Goal: Information Seeking & Learning: Learn about a topic

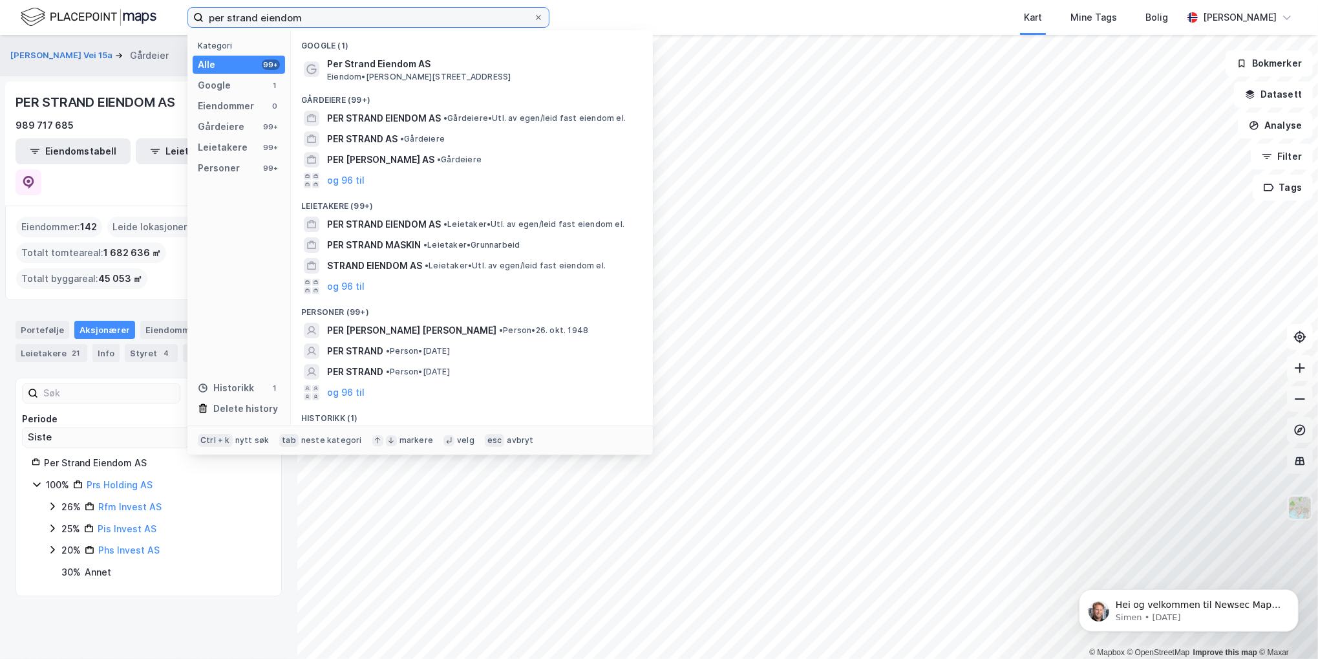
drag, startPoint x: 323, startPoint y: 11, endPoint x: 19, endPoint y: 25, distance: 303.5
click at [14, 30] on div "per strand eiendom Kategori Alle 99+ Google 1 Eiendommer 0 Gårdeiere 99+ Leieta…" at bounding box center [659, 17] width 1318 height 35
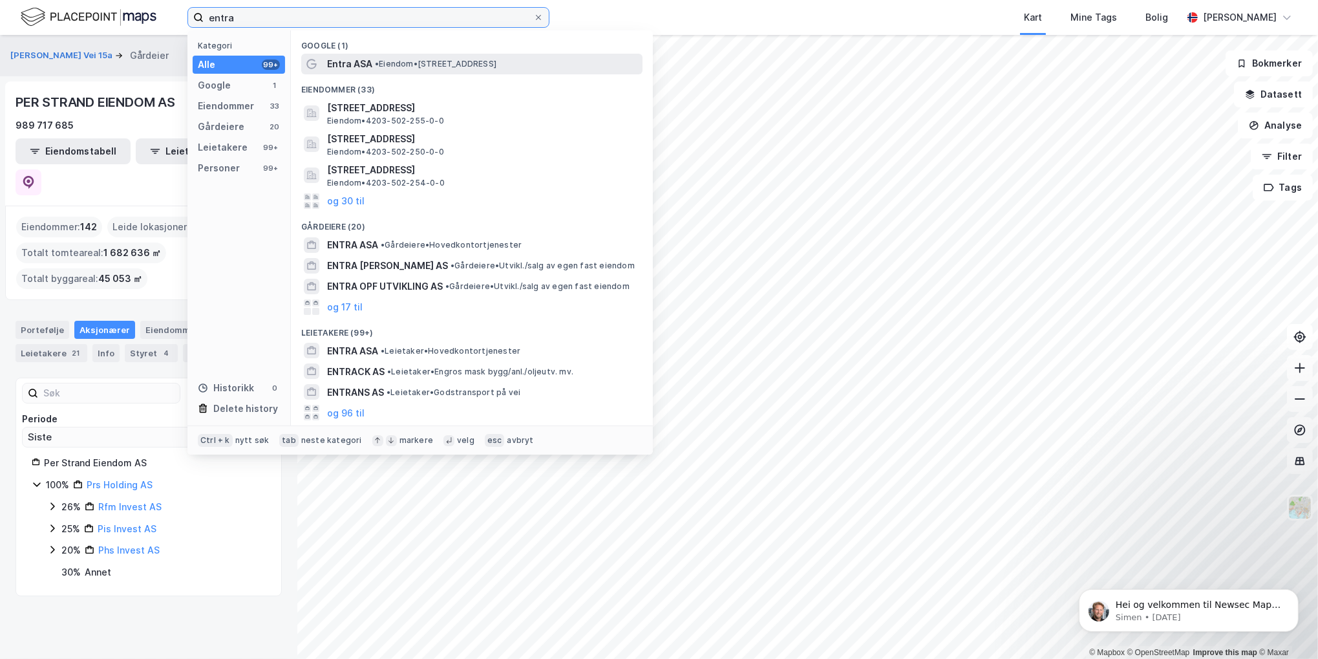
type input "entra"
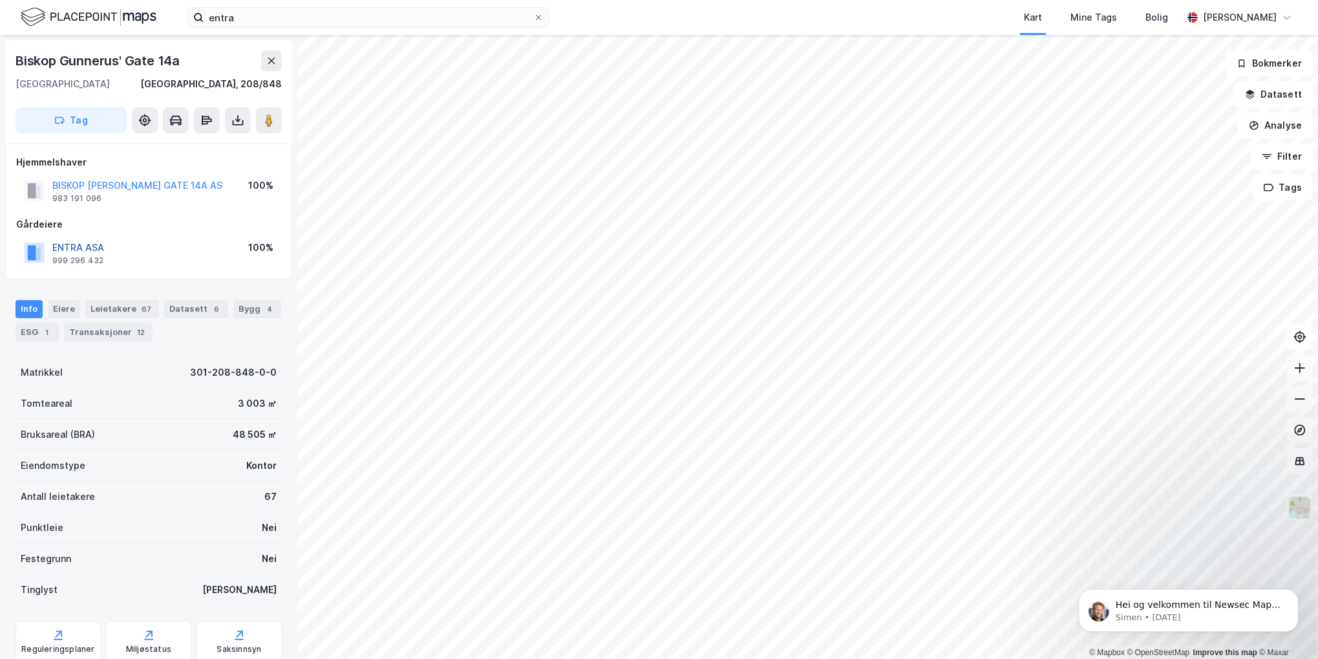
click at [0, 0] on button "ENTRA ASA" at bounding box center [0, 0] width 0 height 0
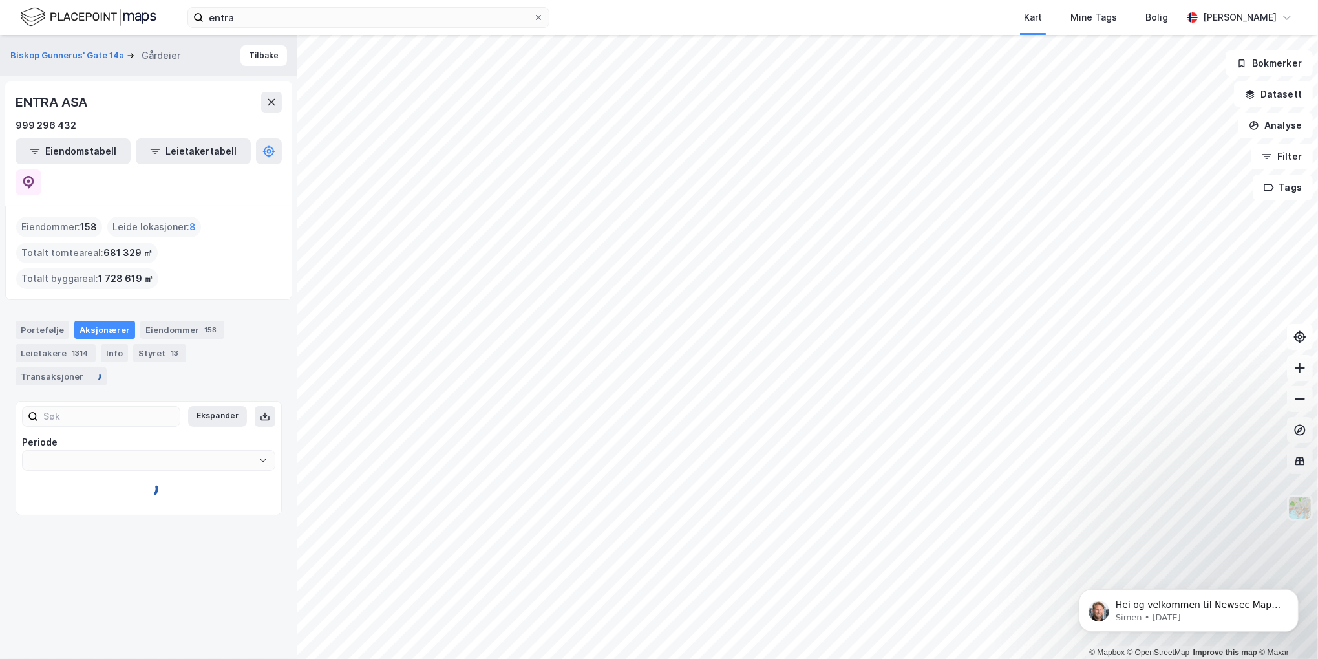
type input "Siste"
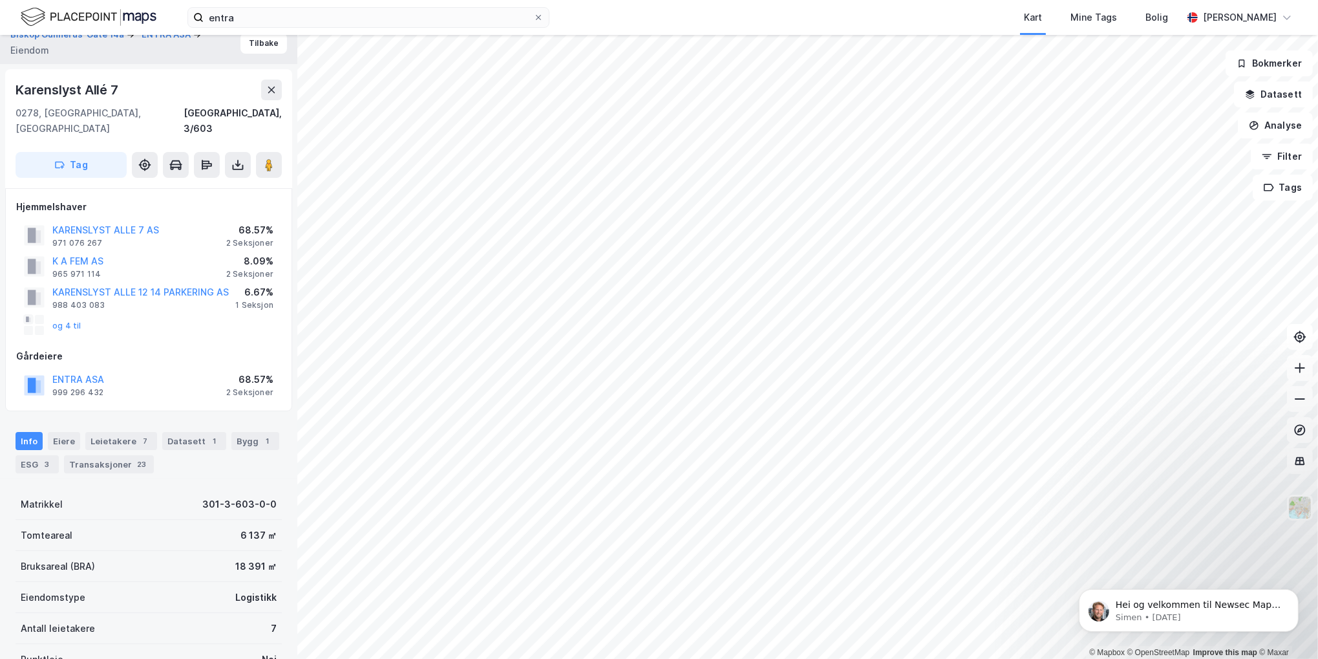
scroll to position [8, 0]
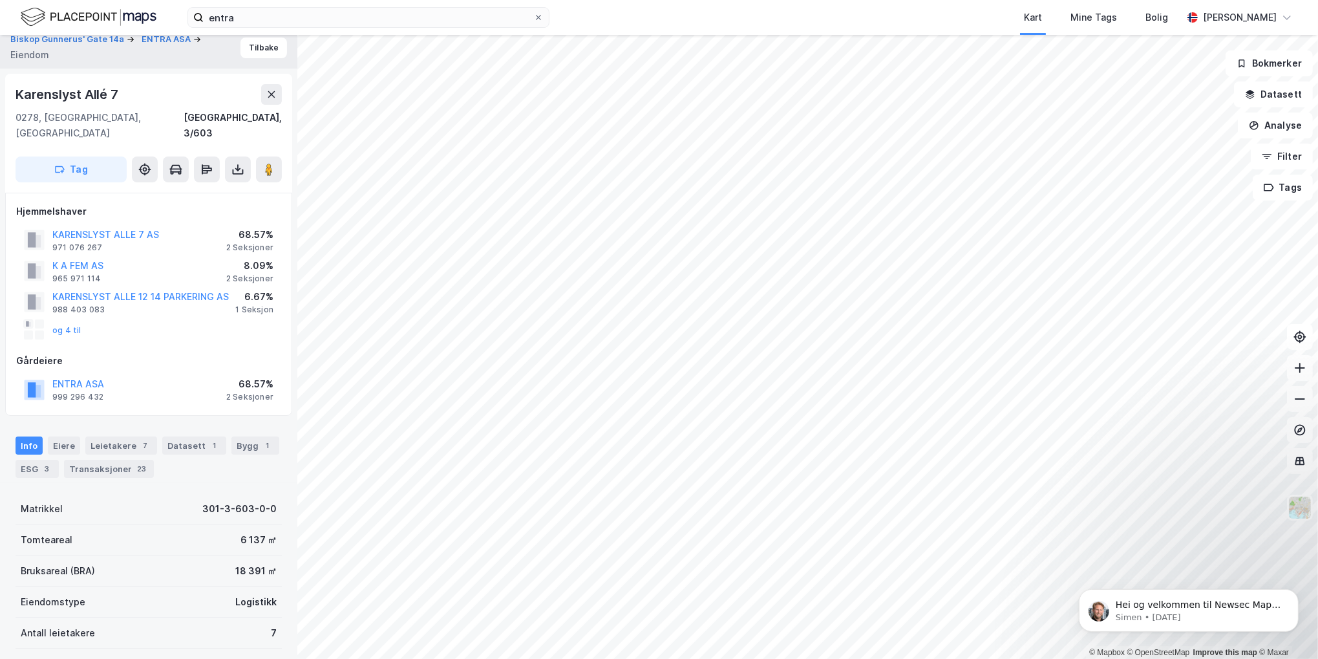
click at [59, 436] on div "Eiere" at bounding box center [64, 445] width 32 height 18
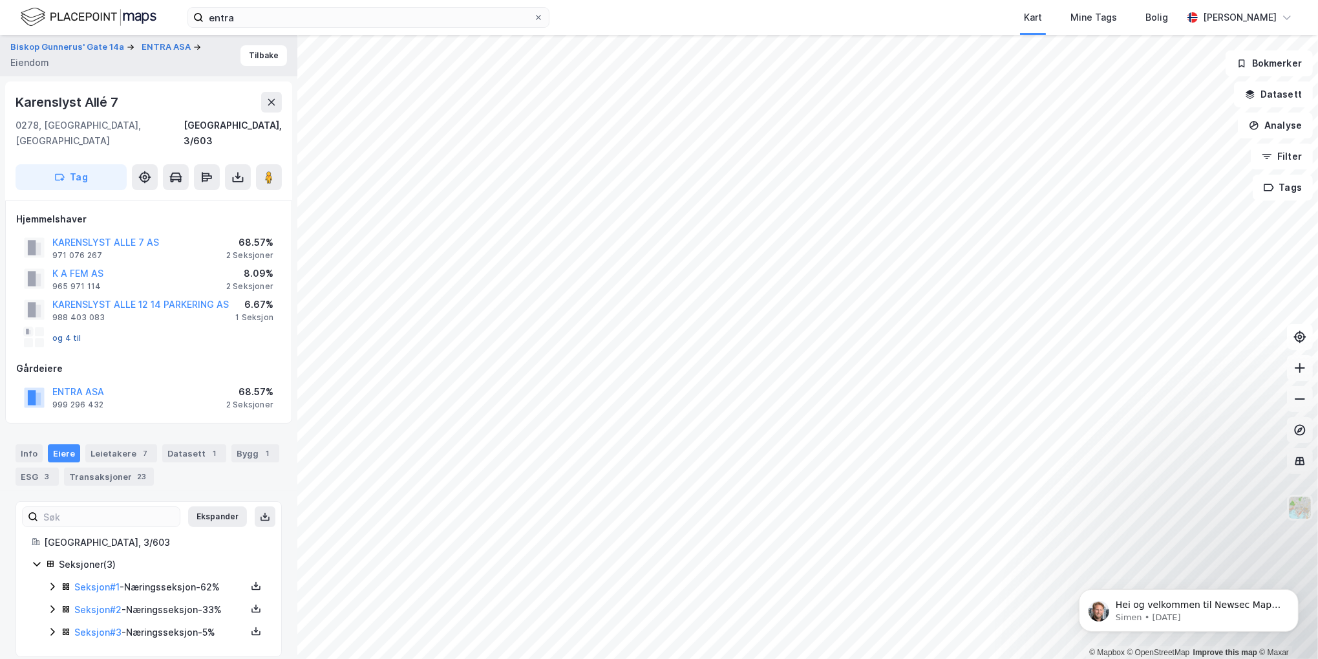
click at [0, 0] on button "og 4 til" at bounding box center [0, 0] width 0 height 0
click at [0, 0] on button "K A FEM AS" at bounding box center [0, 0] width 0 height 0
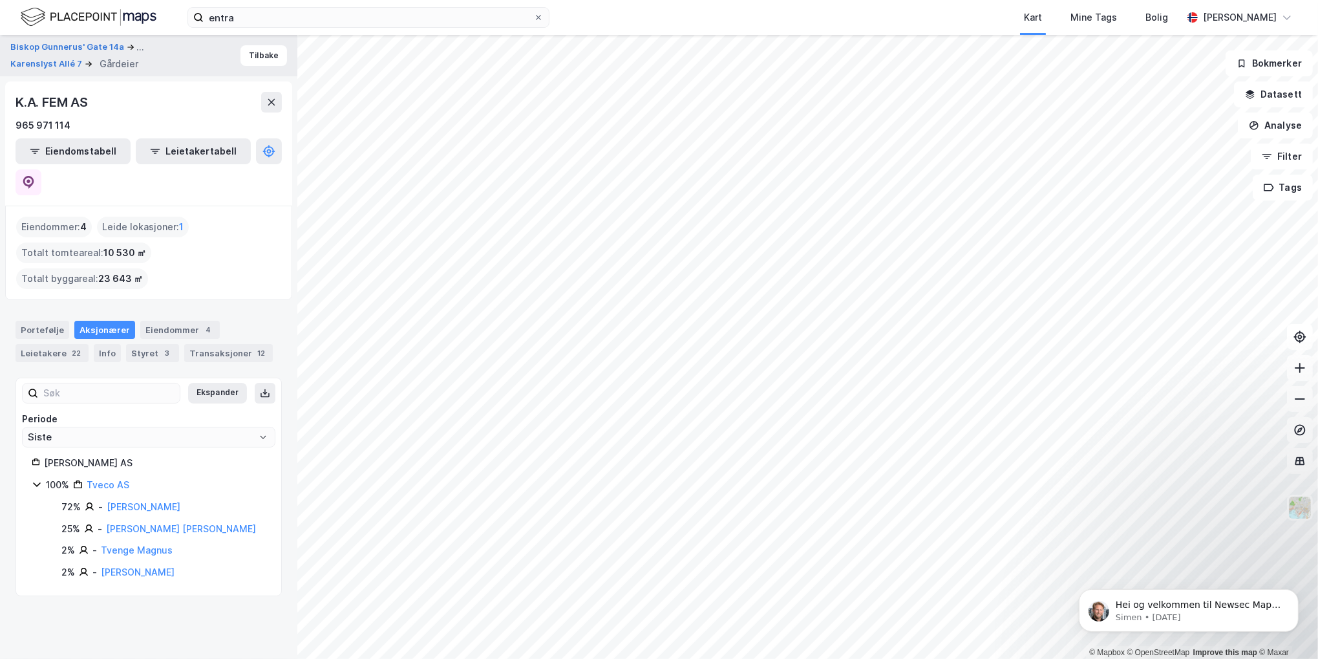
click at [95, 321] on div "Aksjonærer" at bounding box center [104, 330] width 61 height 18
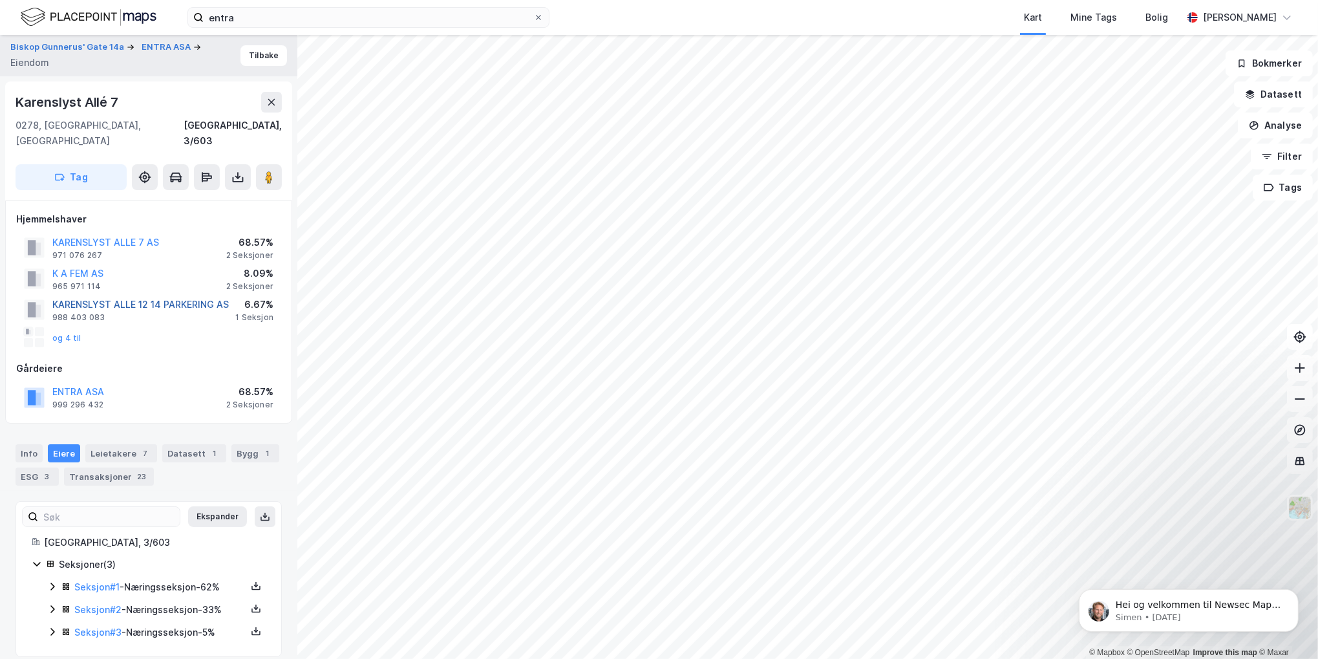
click at [0, 0] on button "KARENSLYST ALLE 12 14 PARKERING AS" at bounding box center [0, 0] width 0 height 0
click at [0, 0] on button "og 4 til" at bounding box center [0, 0] width 0 height 0
click at [124, 444] on div "Leietakere 7" at bounding box center [121, 453] width 72 height 18
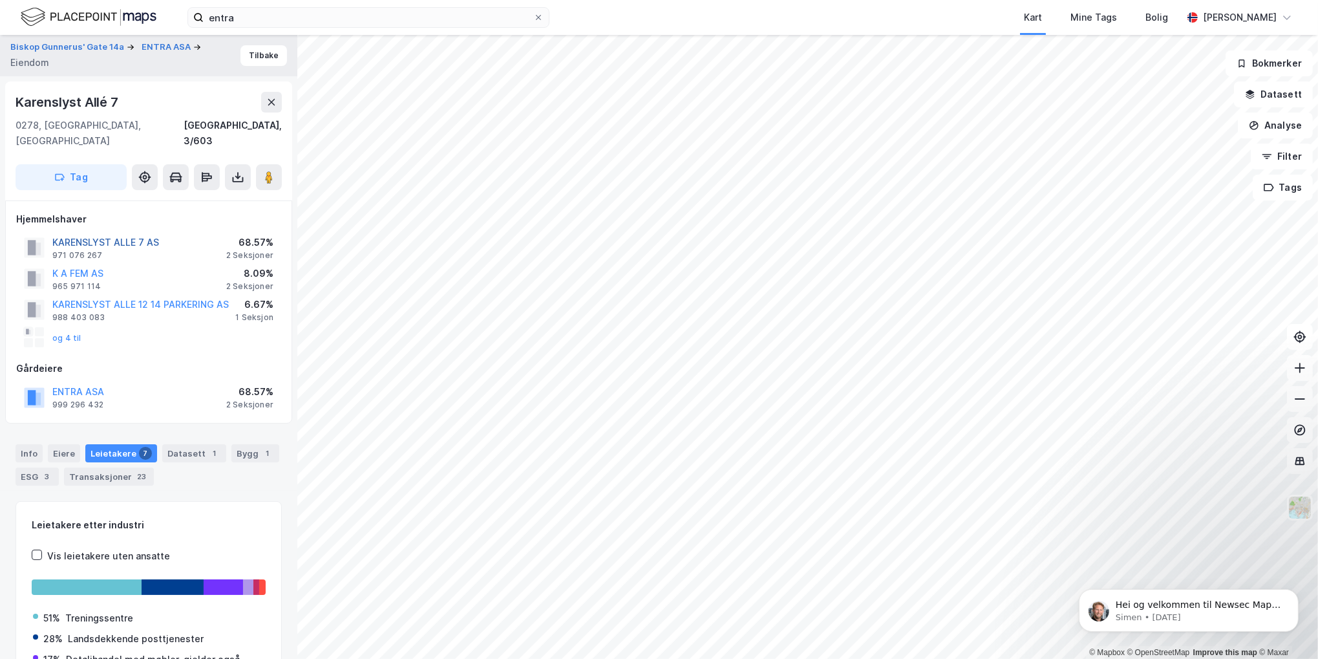
click at [0, 0] on button "KARENSLYST ALLE 7 AS" at bounding box center [0, 0] width 0 height 0
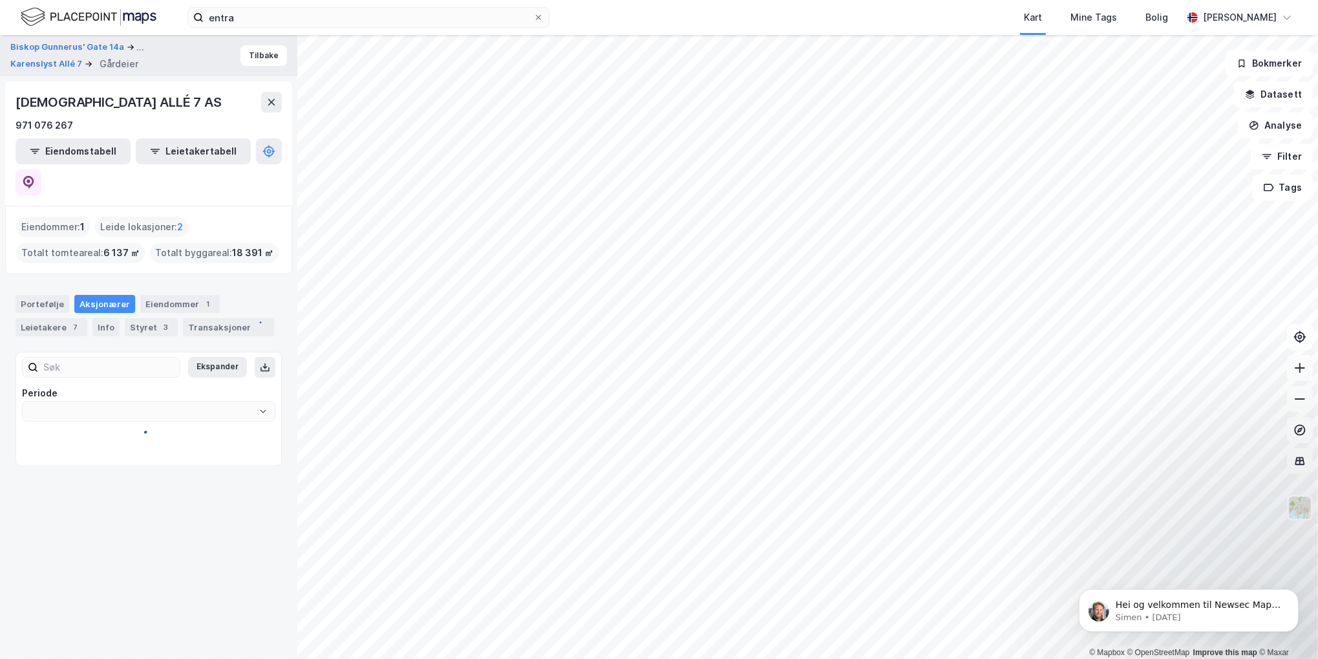
type input "Siste"
click at [47, 318] on div "Leietakere 7" at bounding box center [52, 327] width 72 height 18
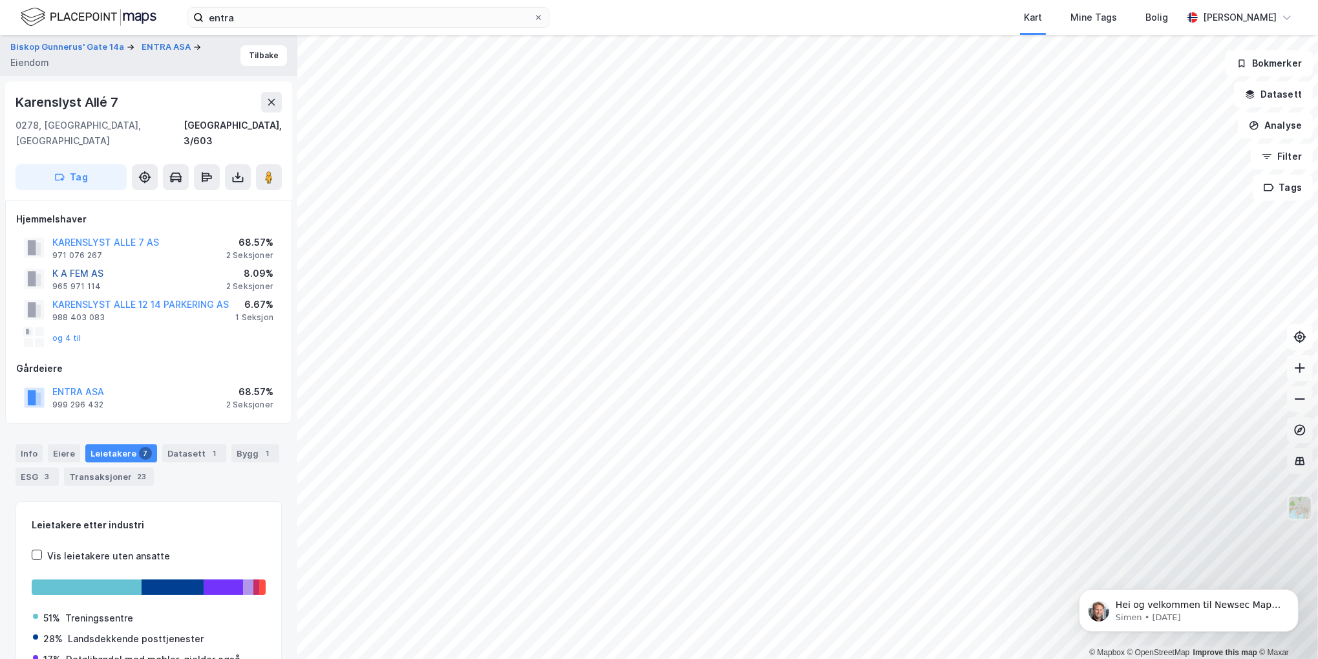
click at [0, 0] on button "K A FEM AS" at bounding box center [0, 0] width 0 height 0
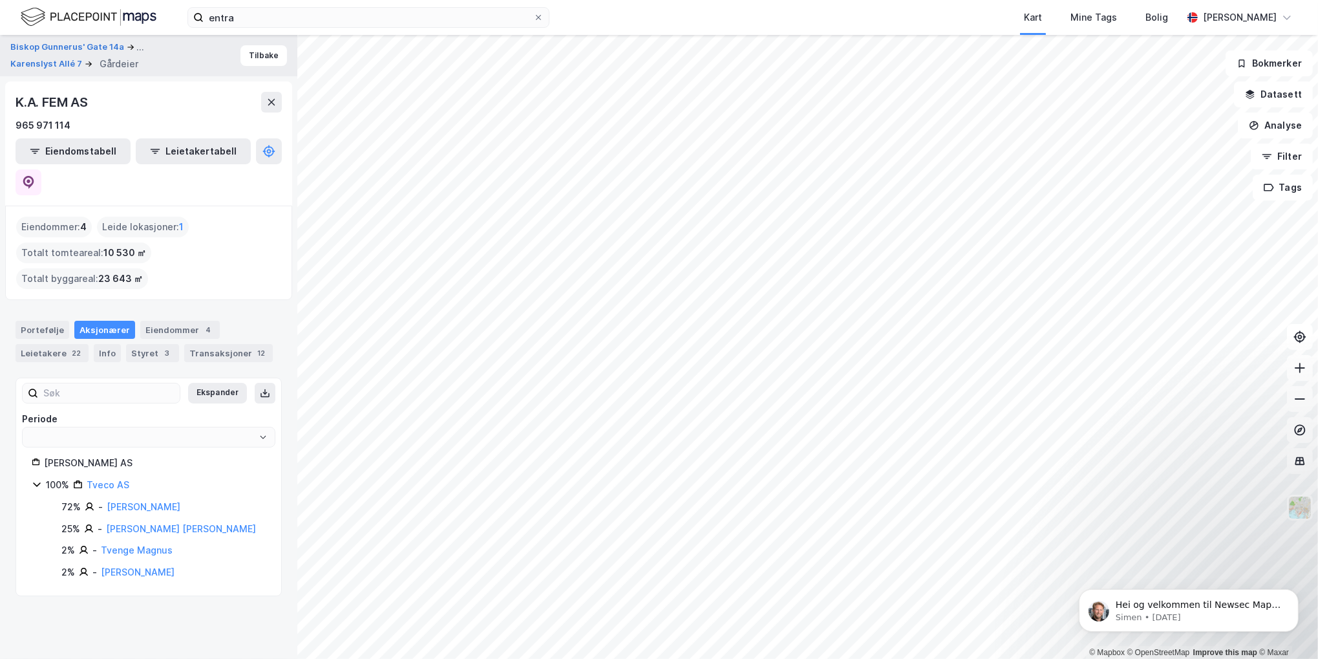
type input "Siste"
click at [65, 344] on div "Leietakere 22" at bounding box center [52, 353] width 73 height 18
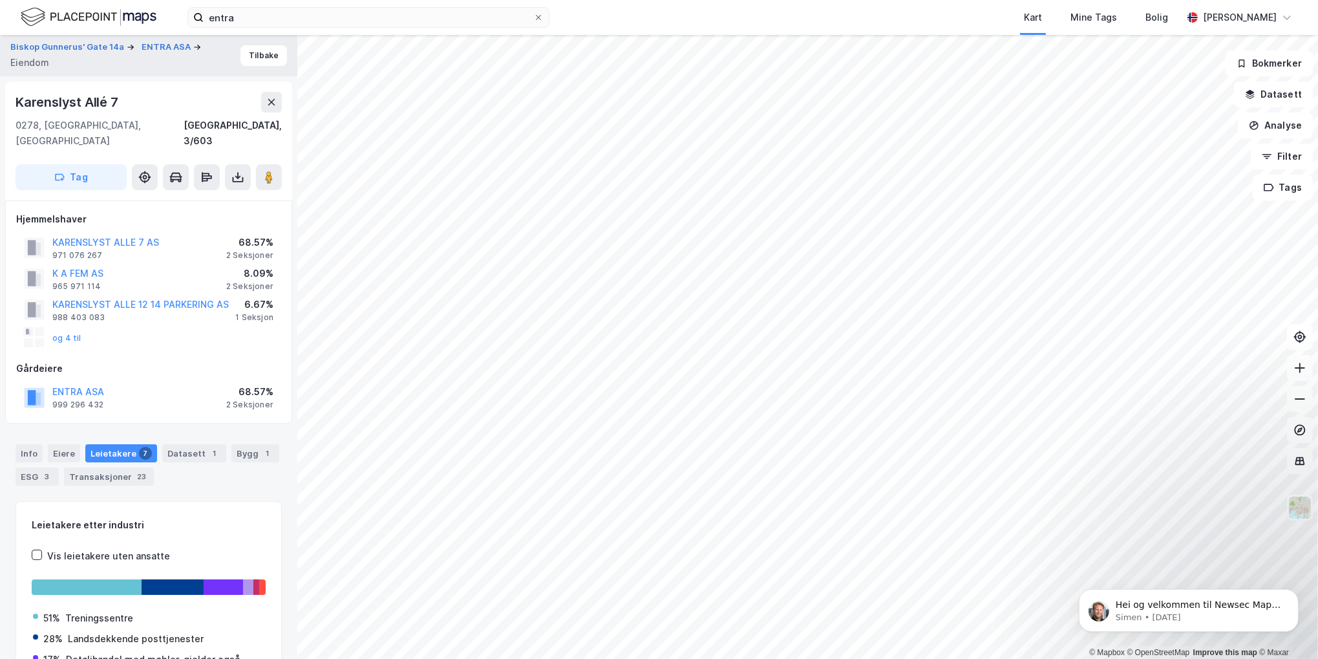
click at [28, 330] on rect at bounding box center [29, 332] width 3 height 5
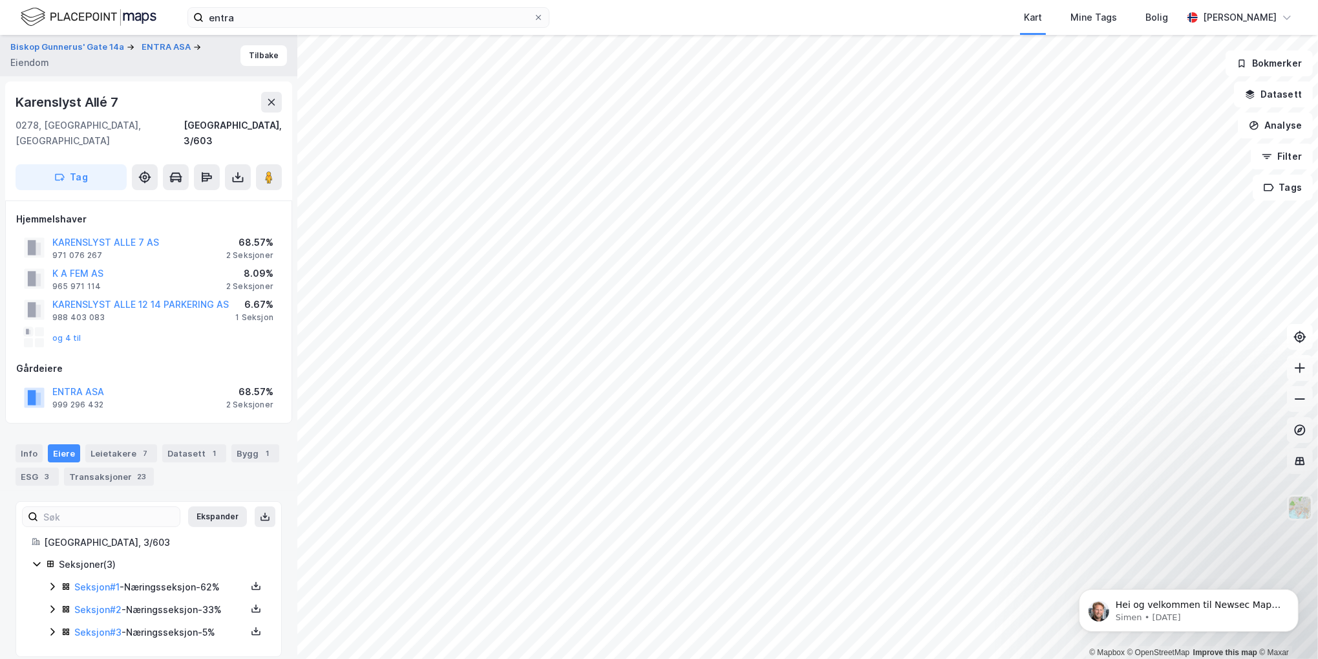
click at [32, 326] on rect at bounding box center [28, 331] width 10 height 10
click at [34, 327] on div at bounding box center [34, 337] width 21 height 21
click at [0, 0] on button "og 4 til" at bounding box center [0, 0] width 0 height 0
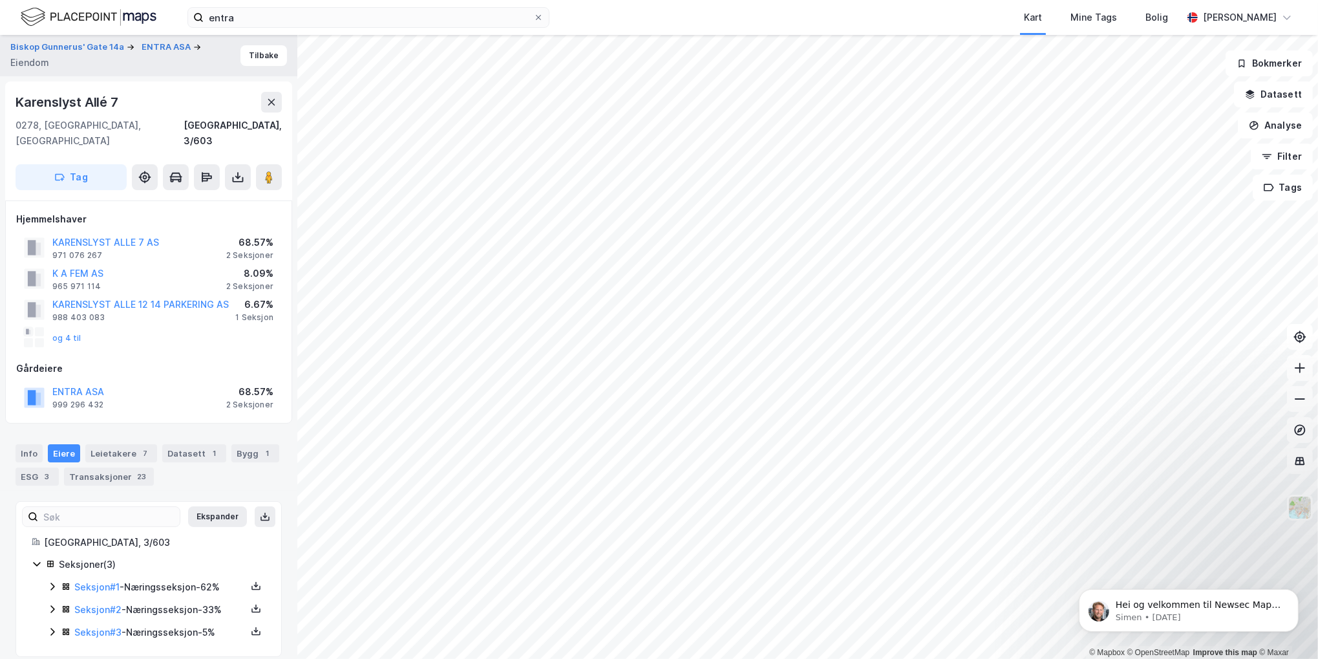
click at [62, 327] on div "og 4 til" at bounding box center [53, 337] width 58 height 21
click at [0, 0] on button "og 4 til" at bounding box center [0, 0] width 0 height 0
click at [98, 604] on link "Seksjon # 2" at bounding box center [97, 609] width 47 height 11
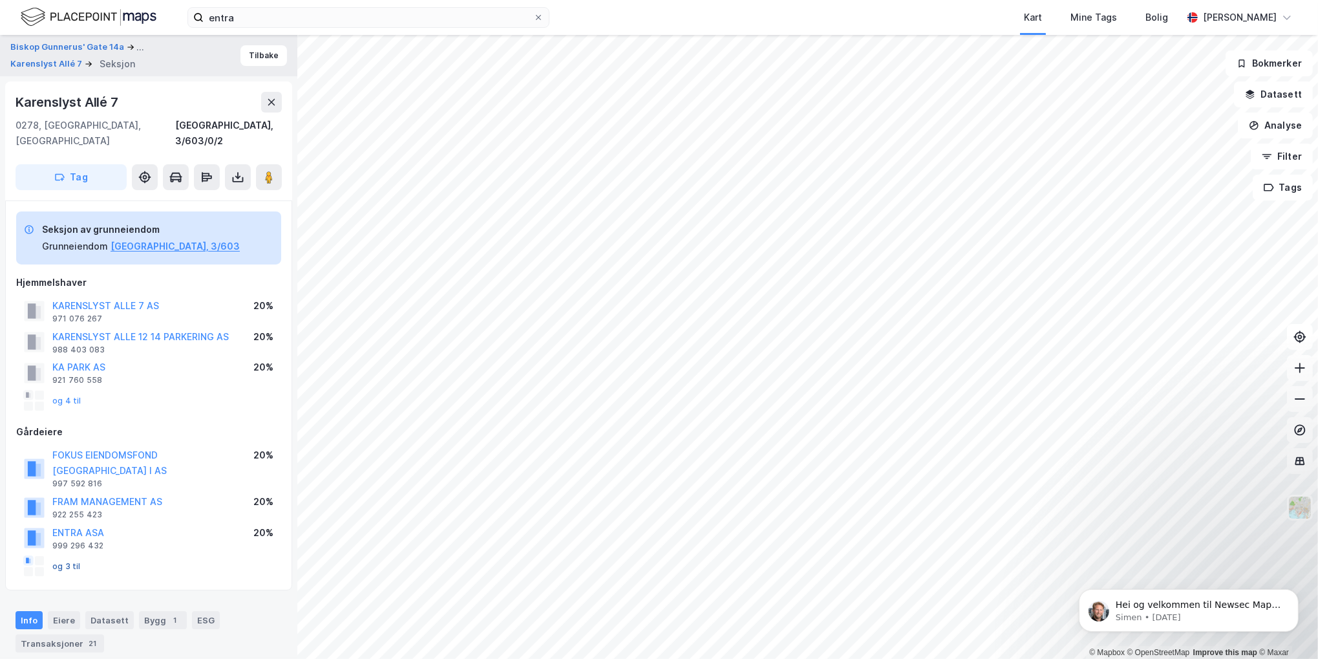
click at [0, 0] on button "og 3 til" at bounding box center [0, 0] width 0 height 0
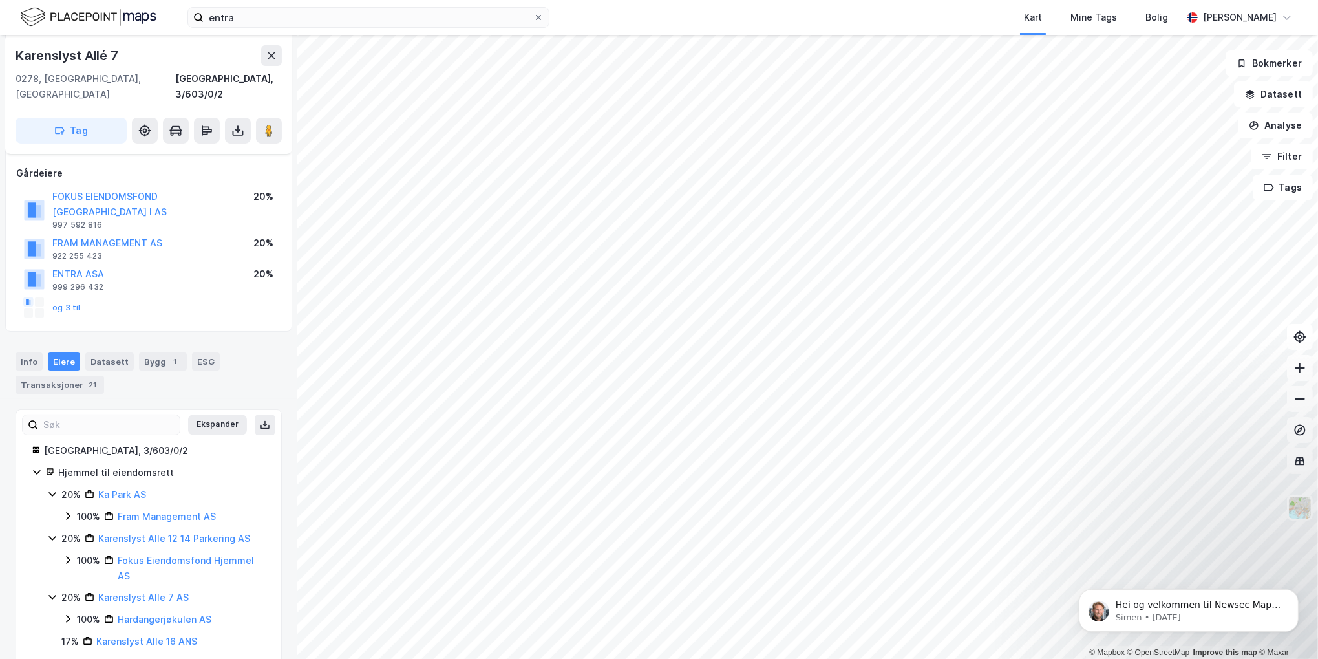
scroll to position [380, 0]
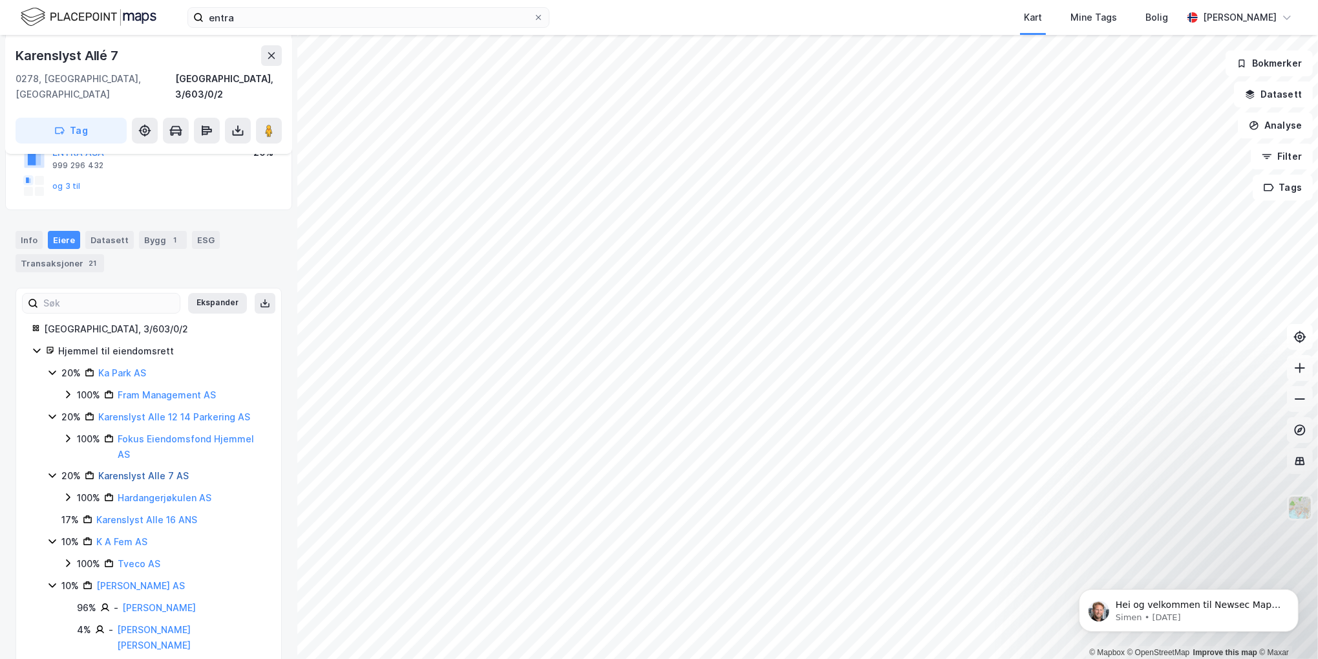
click at [122, 470] on link "Karenslyst Alle 7 AS" at bounding box center [143, 475] width 90 height 11
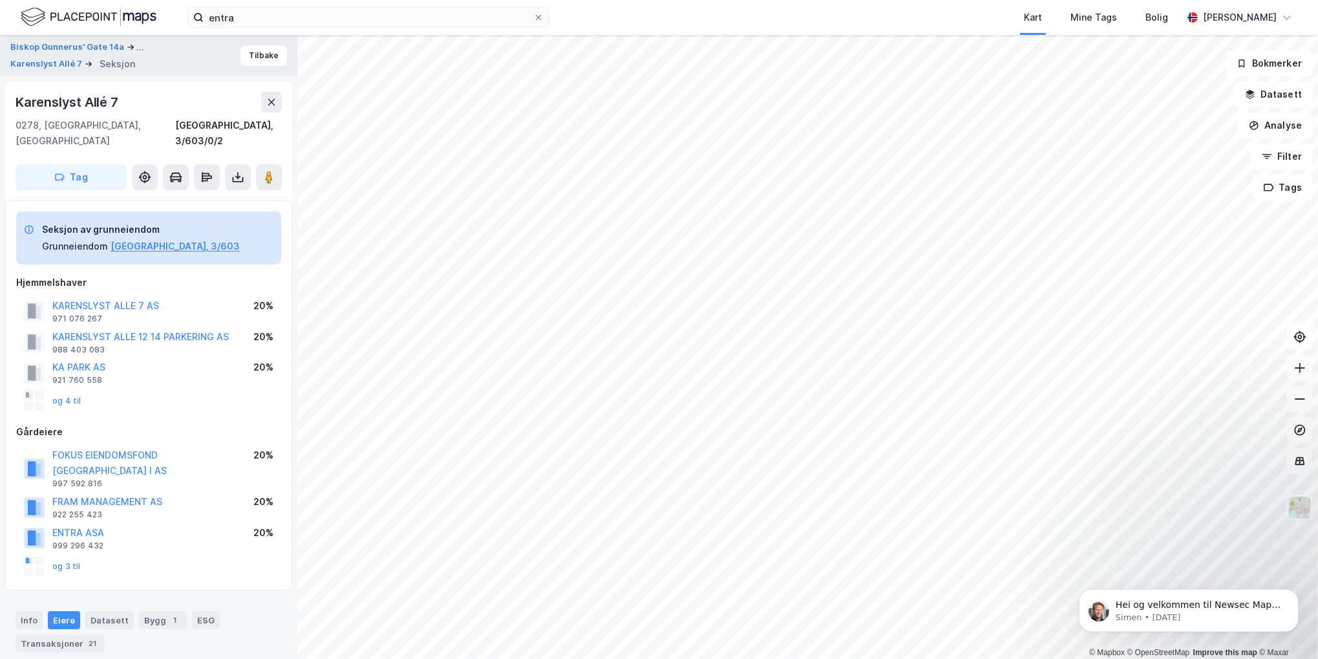
scroll to position [380, 0]
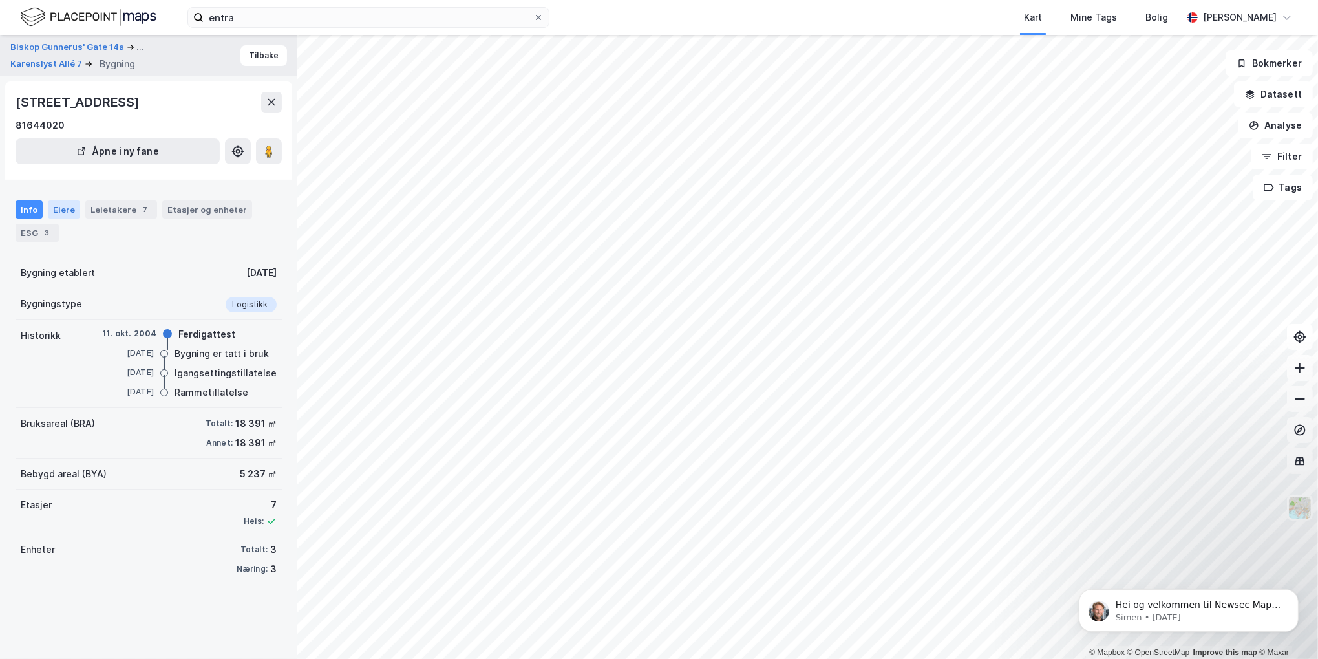
click at [69, 207] on div "Eiere" at bounding box center [64, 209] width 32 height 18
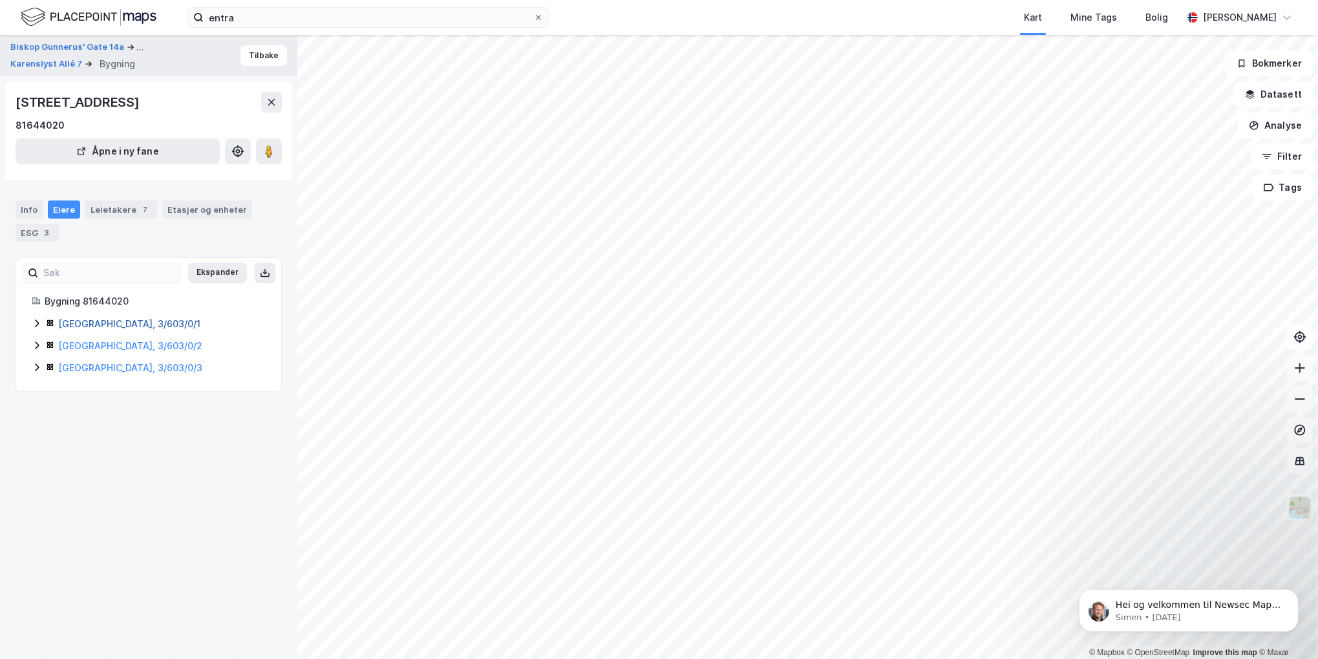
click at [90, 325] on link "[GEOGRAPHIC_DATA], 3/603/0/1" at bounding box center [129, 323] width 142 height 11
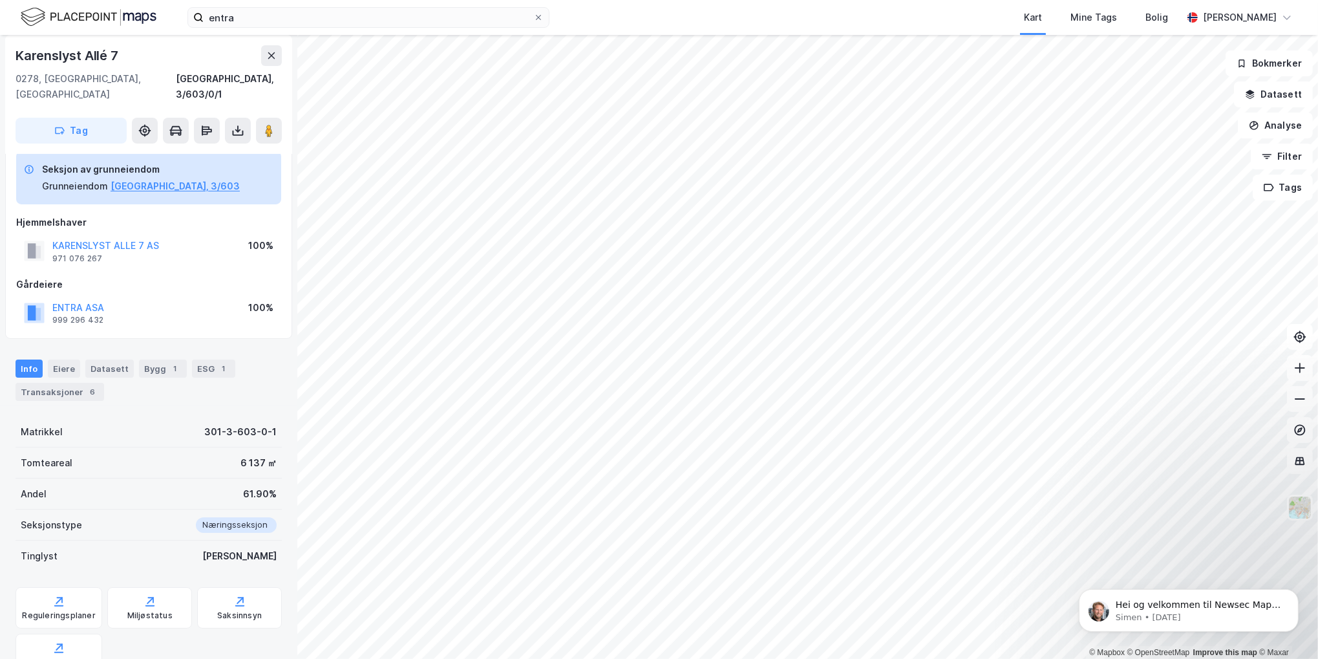
scroll to position [186, 0]
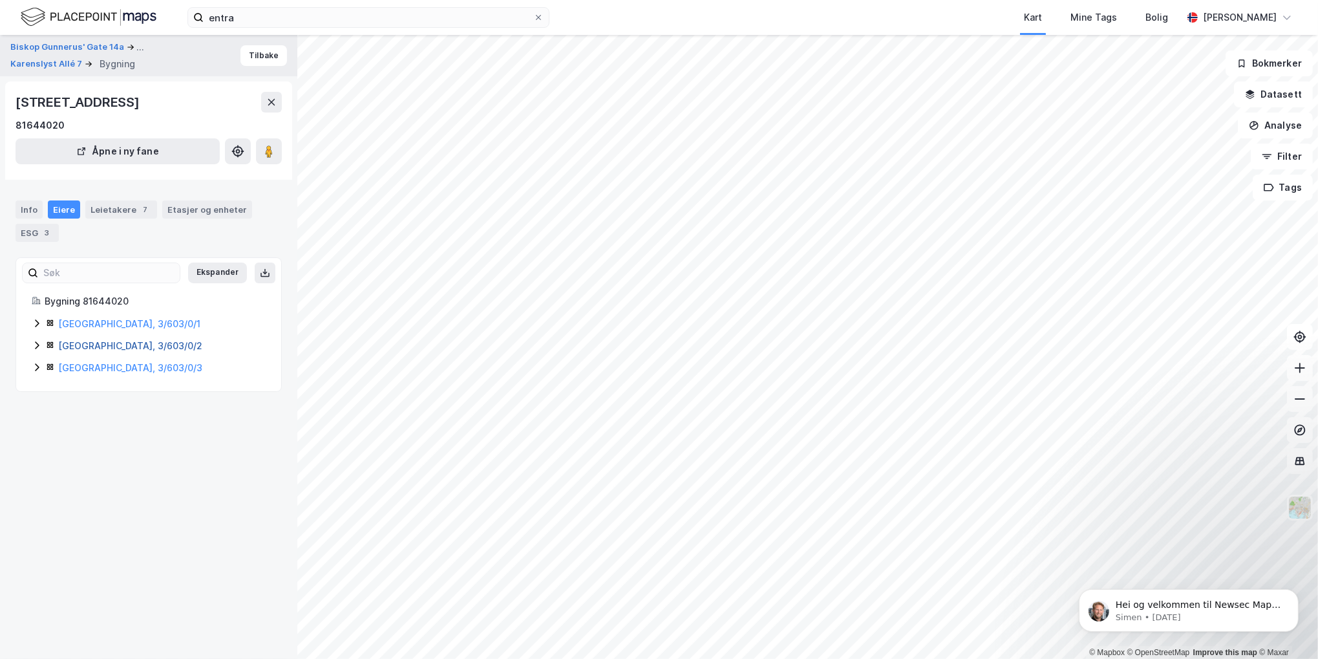
click at [98, 346] on link "[GEOGRAPHIC_DATA], 3/603/0/2" at bounding box center [130, 345] width 144 height 11
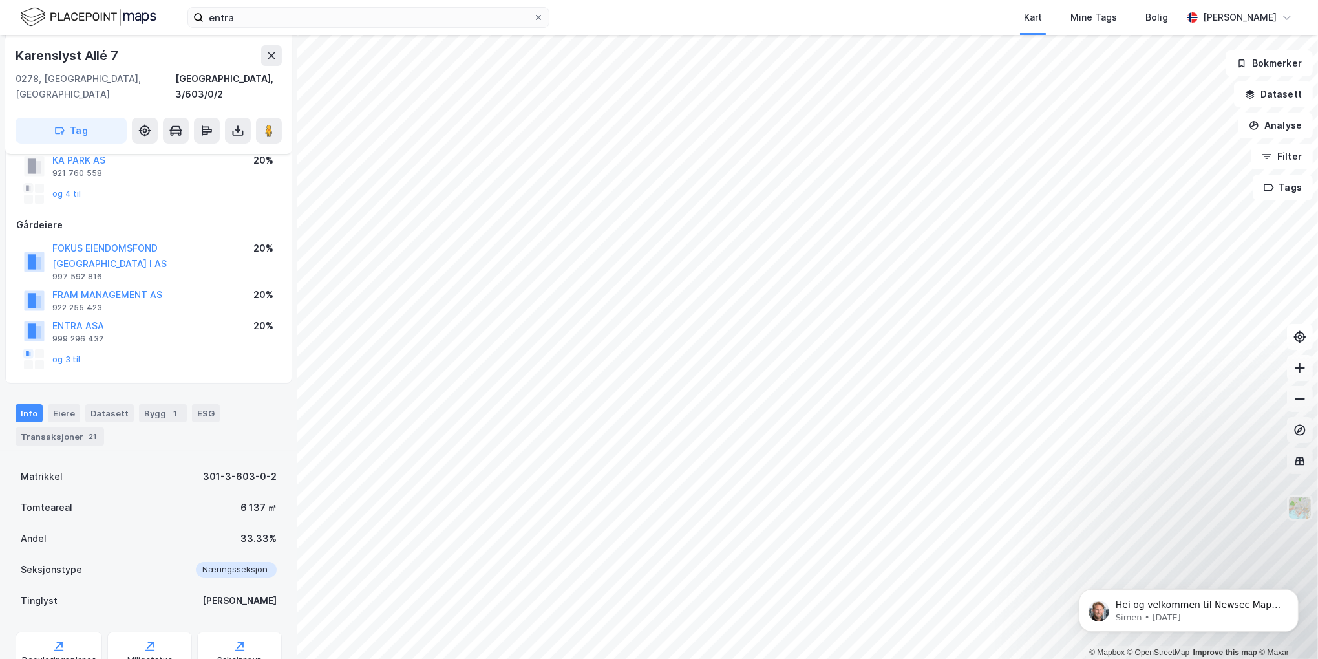
scroll to position [25, 0]
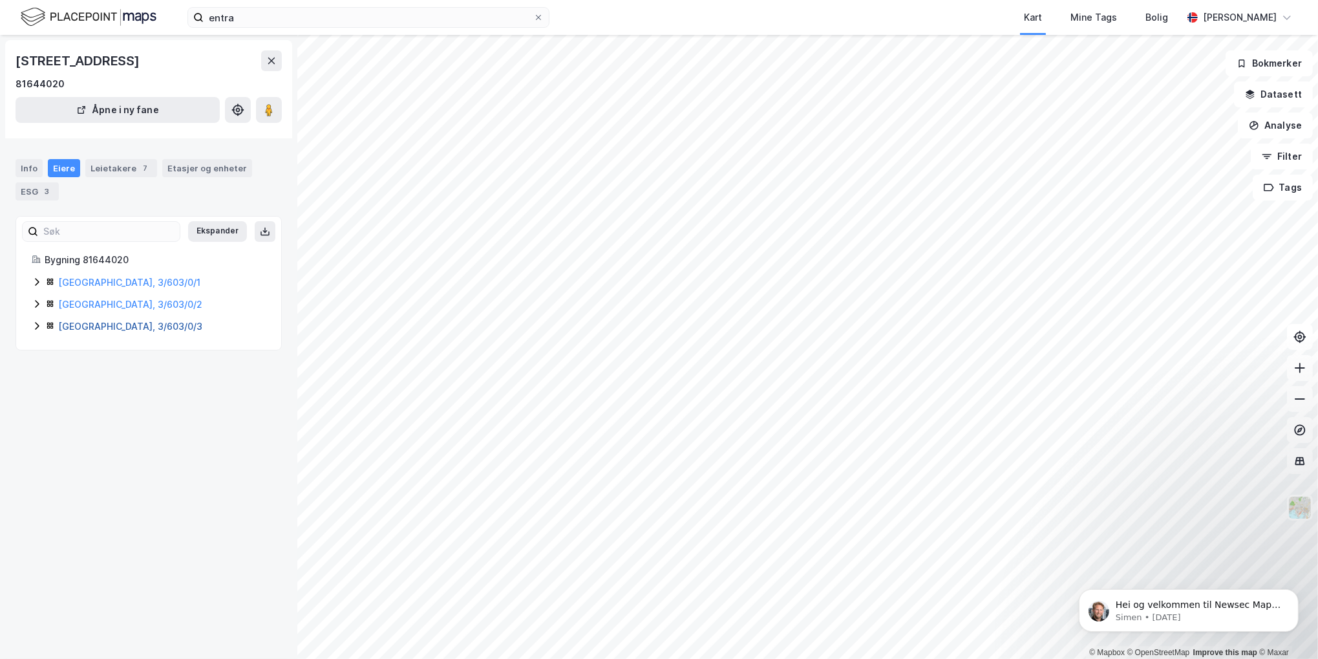
click at [80, 328] on link "[GEOGRAPHIC_DATA], 3/603/0/3" at bounding box center [130, 326] width 144 height 11
click at [98, 284] on link "[GEOGRAPHIC_DATA], 3/603/0/1" at bounding box center [129, 282] width 142 height 11
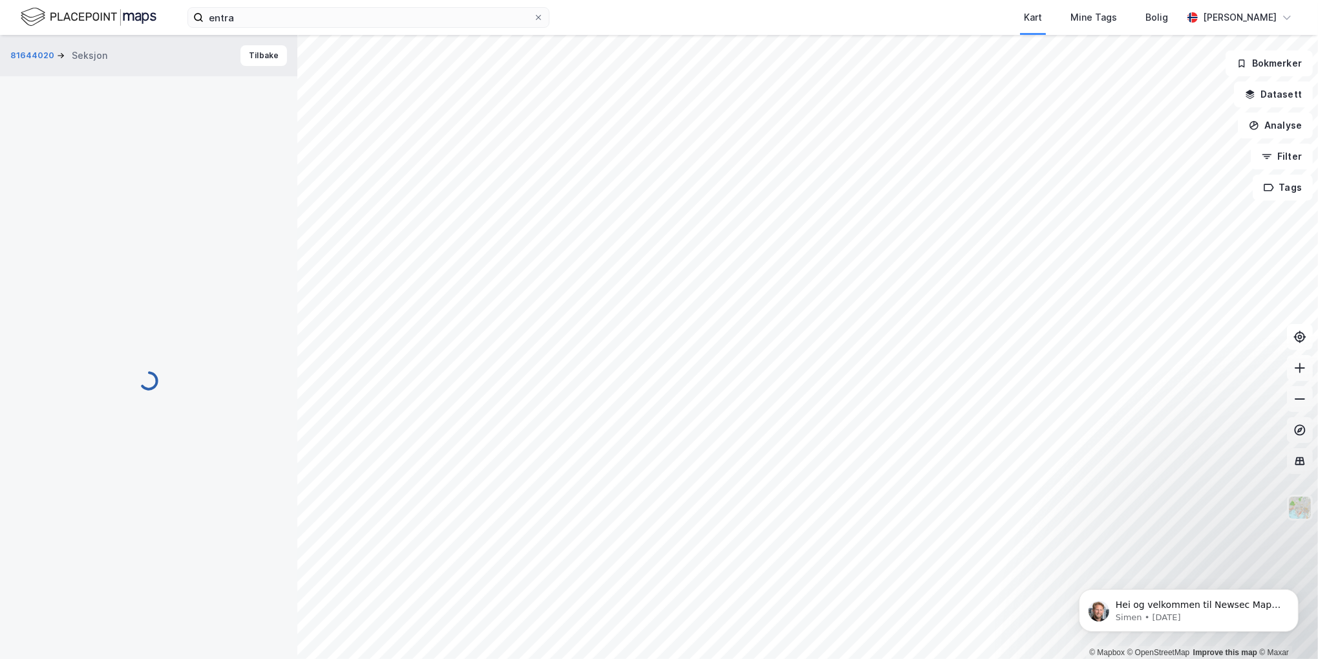
scroll to position [3, 0]
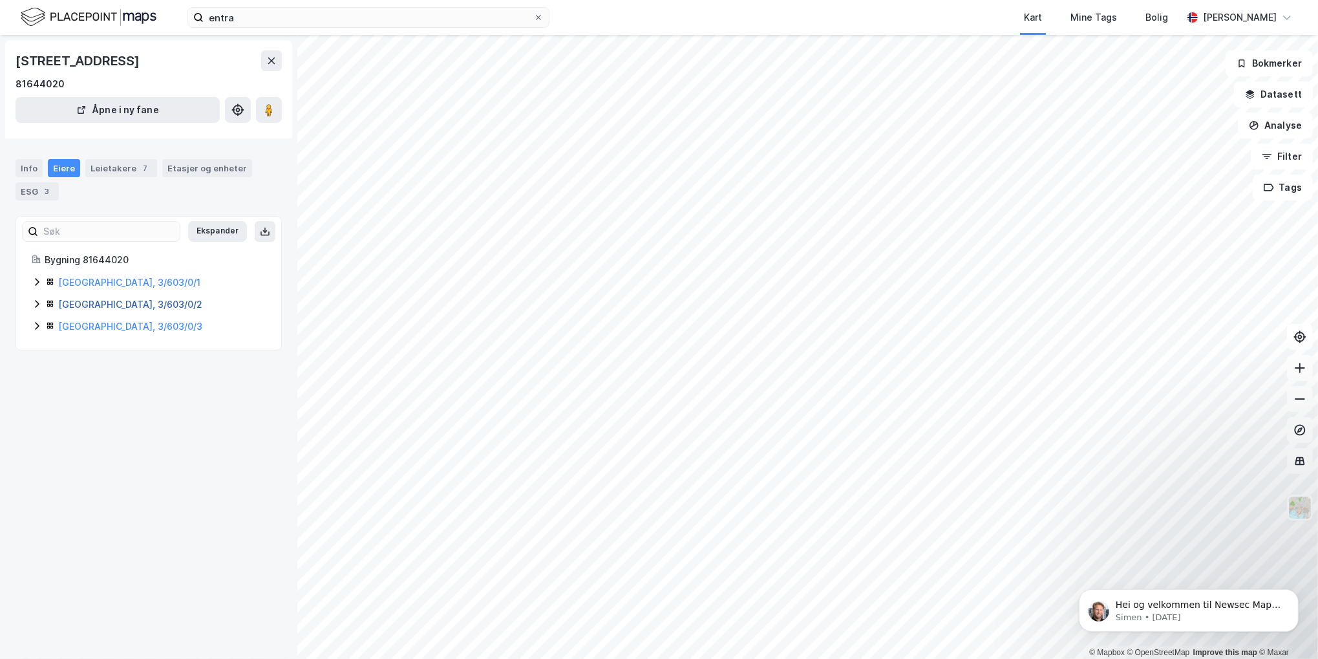
click at [113, 307] on link "[GEOGRAPHIC_DATA], 3/603/0/2" at bounding box center [130, 304] width 144 height 11
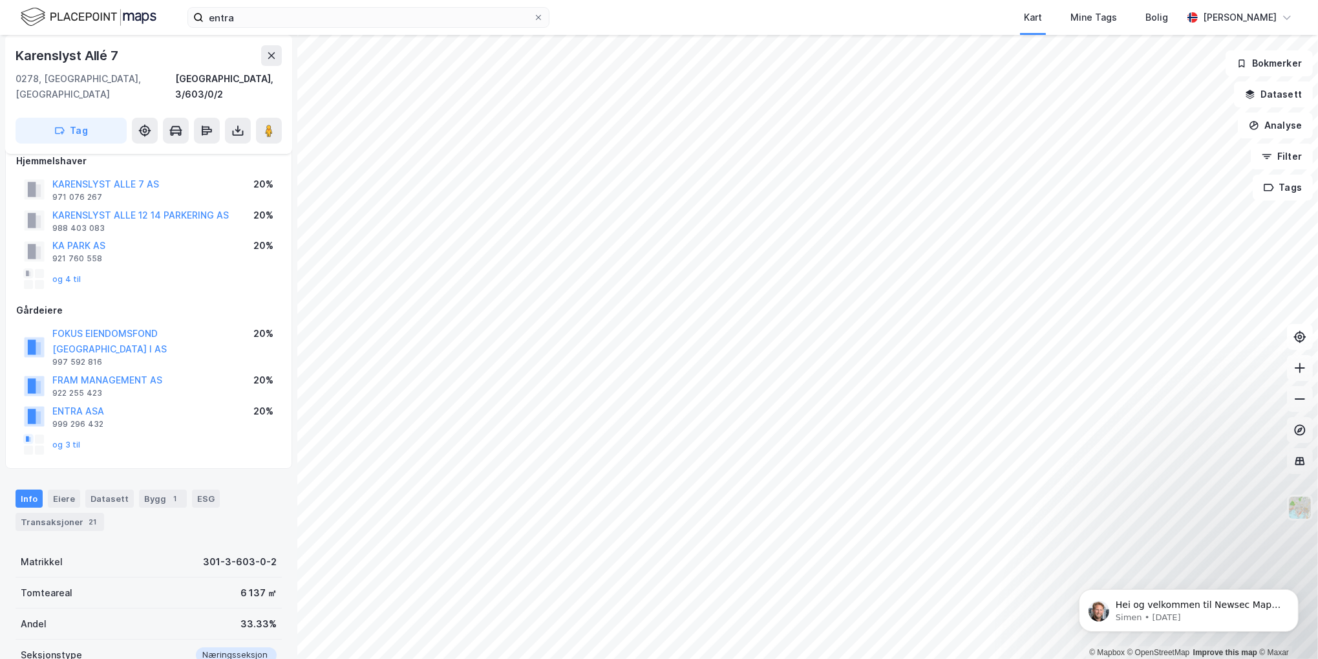
scroll to position [90, 0]
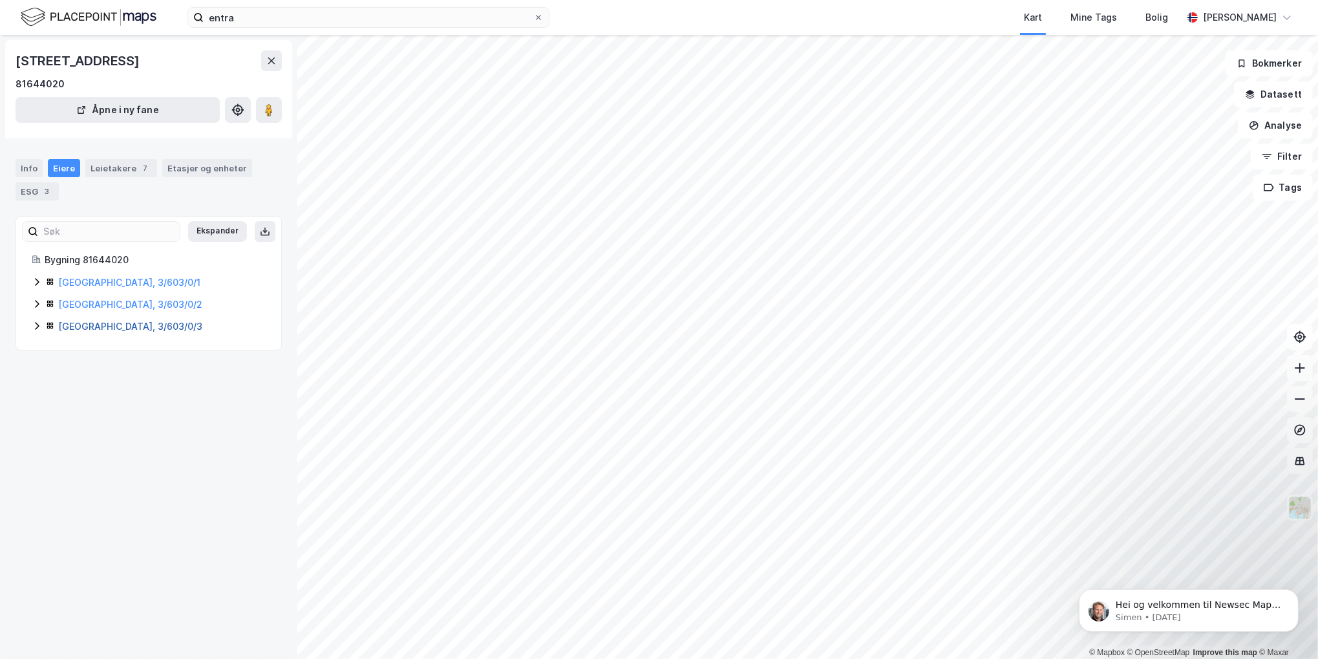
click at [93, 321] on div "[GEOGRAPHIC_DATA], 3/603/0/3" at bounding box center [161, 327] width 207 height 16
click at [95, 325] on link "[GEOGRAPHIC_DATA], 3/603/0/3" at bounding box center [130, 326] width 144 height 11
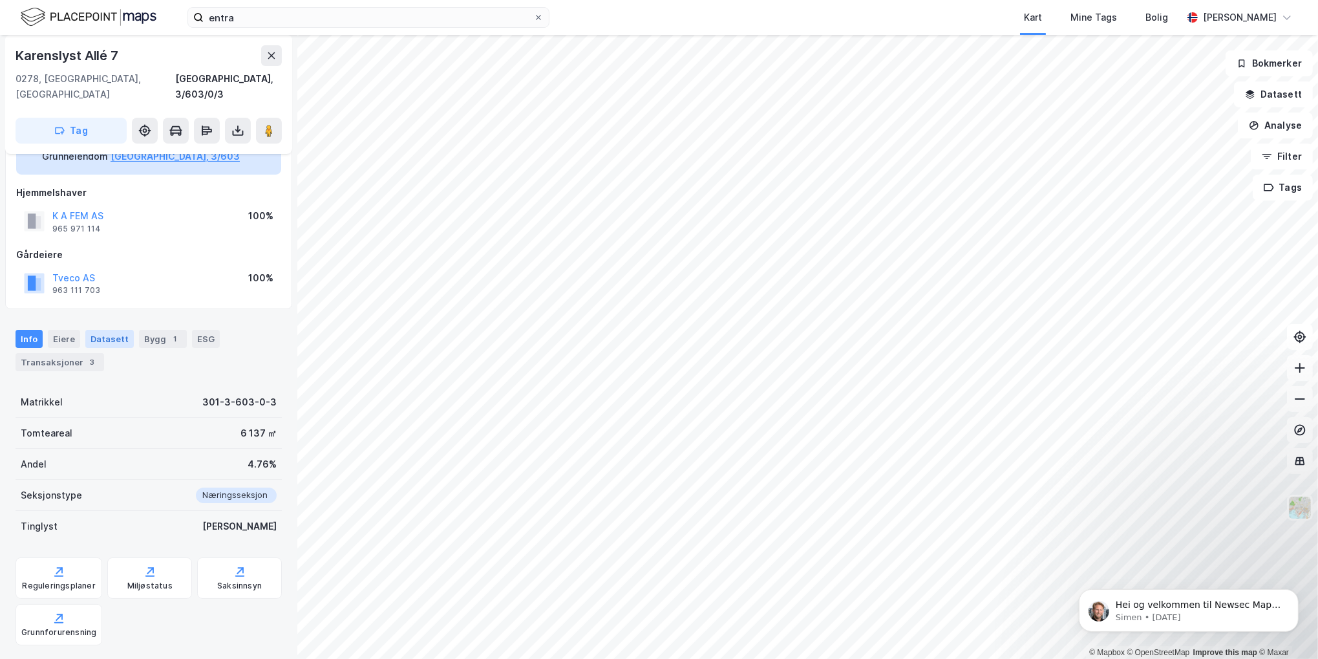
scroll to position [186, 0]
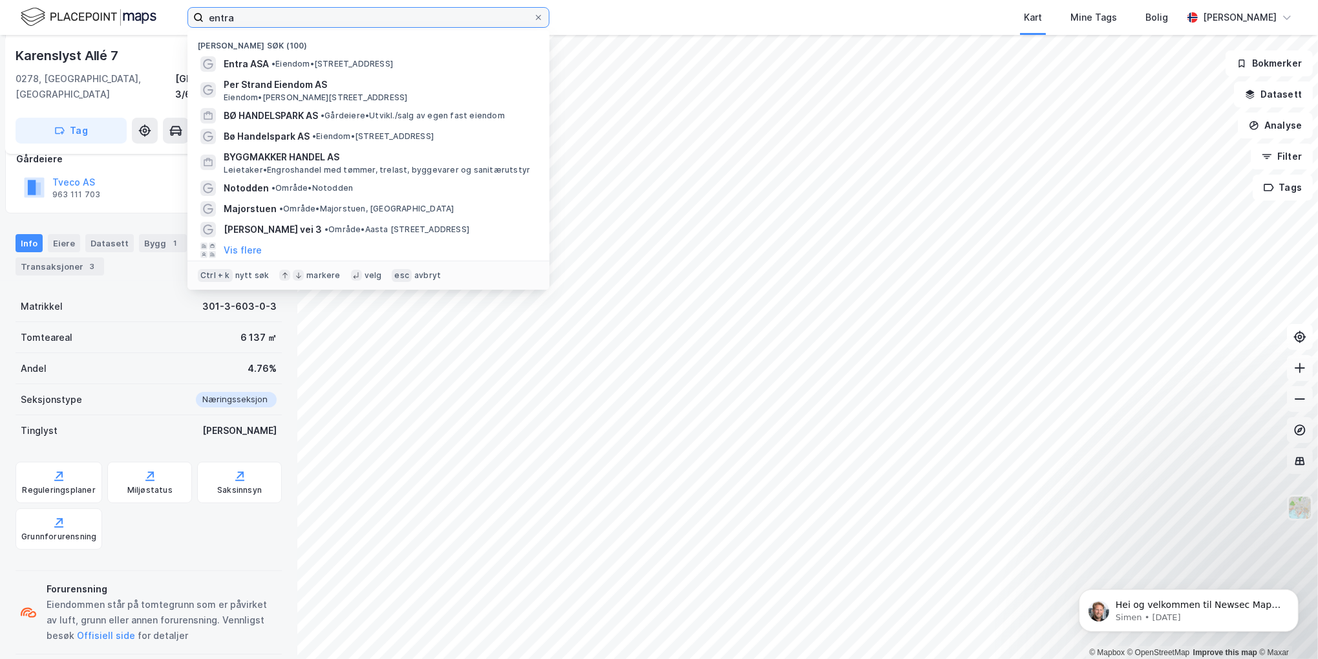
drag, startPoint x: 230, startPoint y: 17, endPoint x: 25, endPoint y: 47, distance: 207.7
click at [25, 48] on div "entra Nylige søk (100) Entra ASA • Eiendom • [STREET_ADDRESS] Per Strand Eiendo…" at bounding box center [659, 329] width 1318 height 659
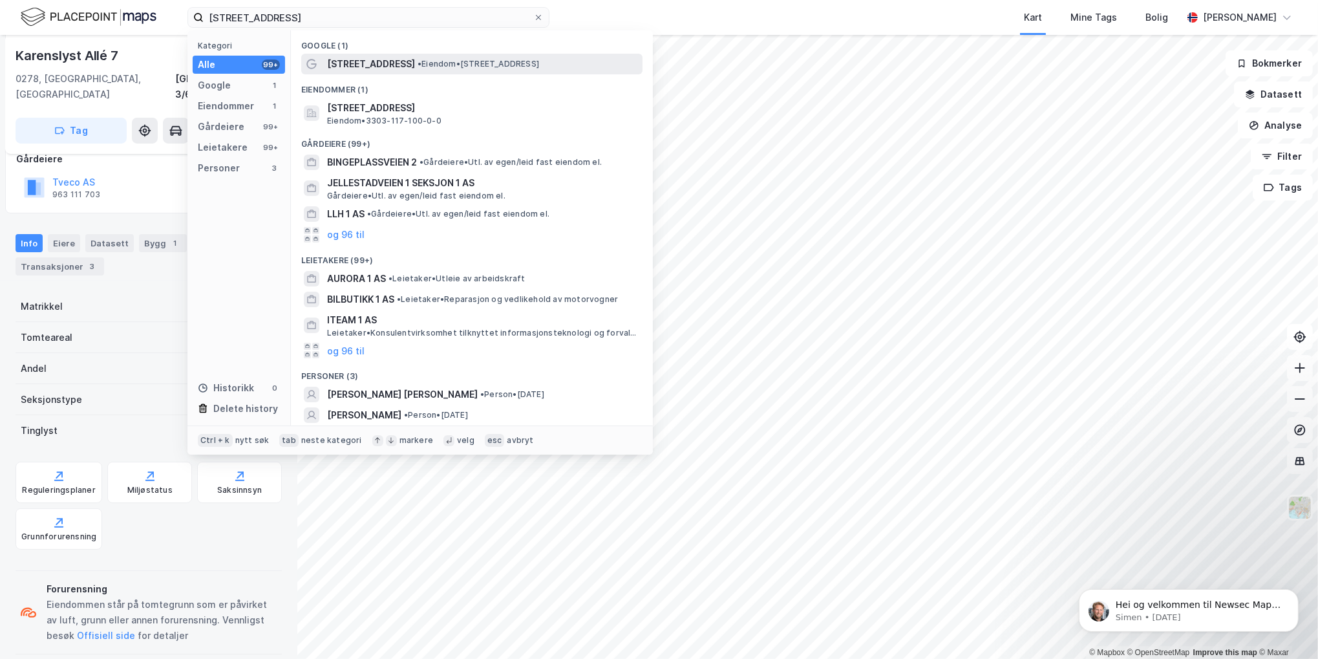
click at [418, 61] on span "•" at bounding box center [420, 64] width 4 height 10
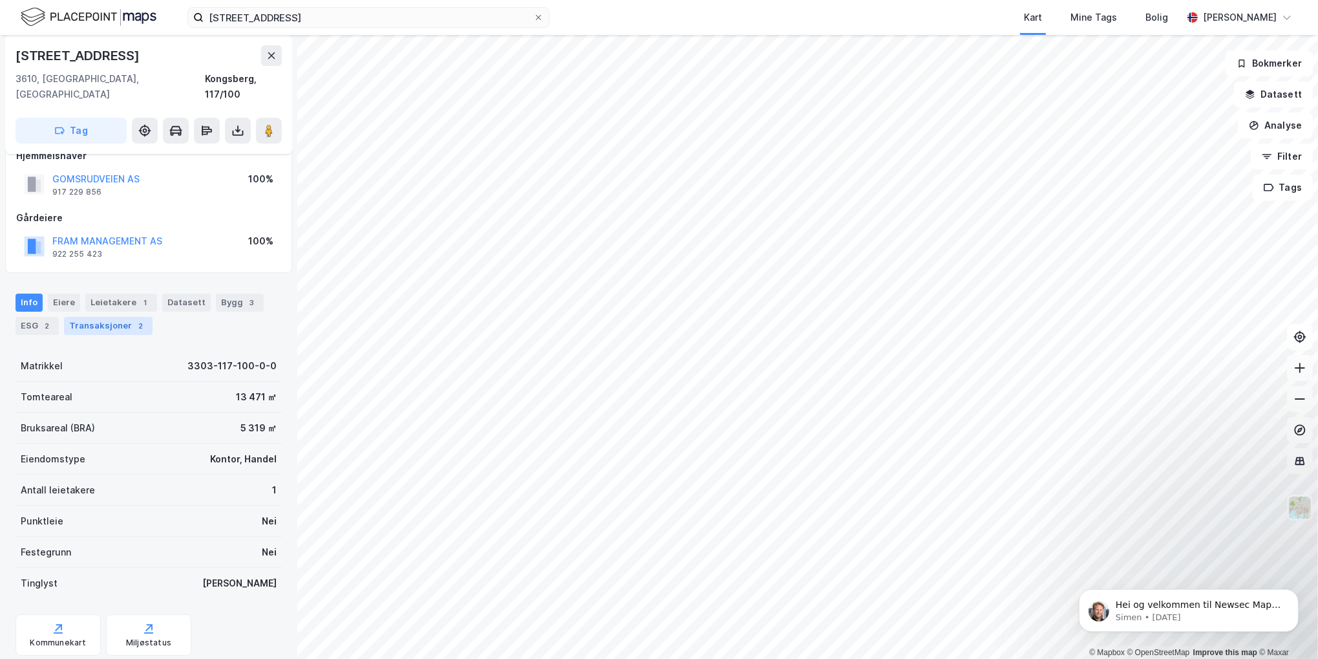
scroll to position [44, 0]
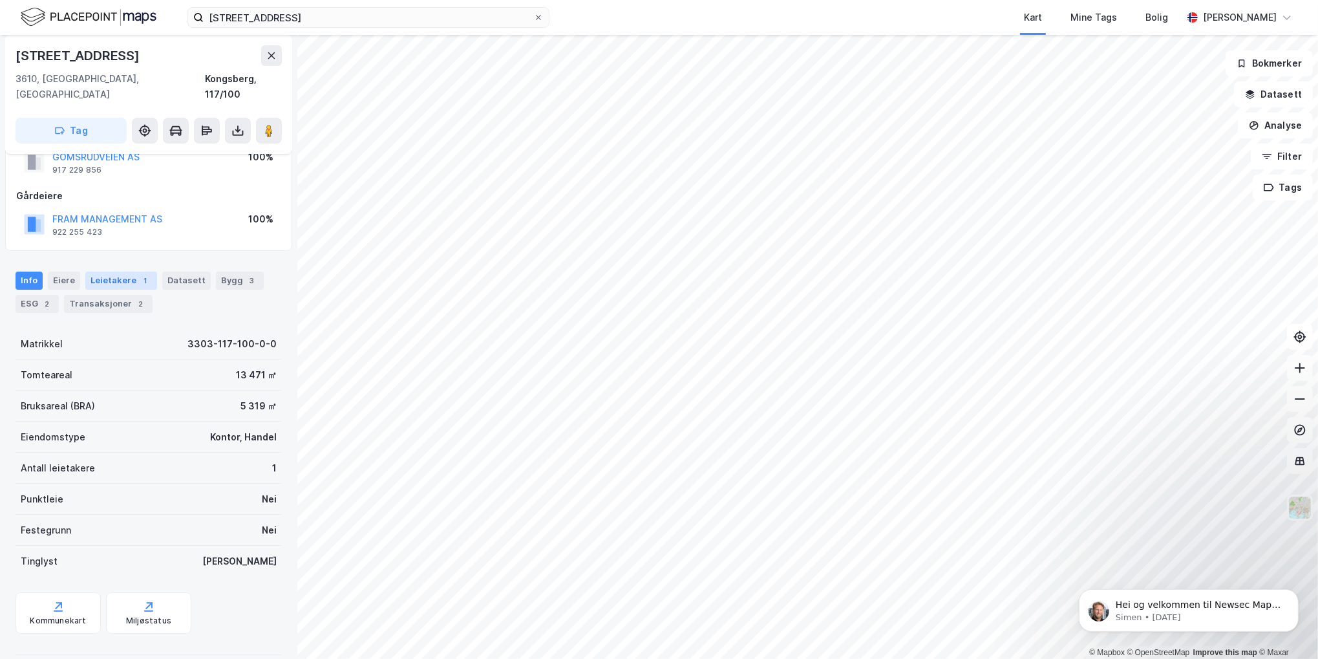
click at [110, 271] on div "Leietakere 1" at bounding box center [121, 280] width 72 height 18
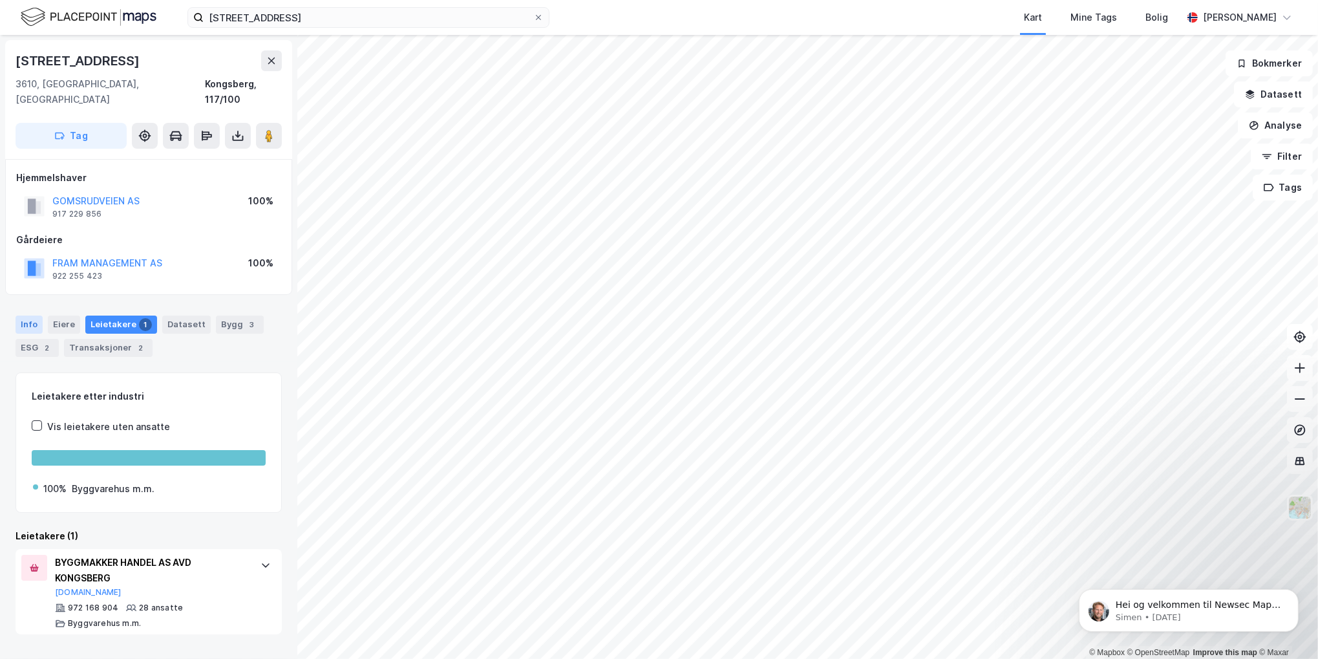
click at [31, 315] on div "Info" at bounding box center [29, 324] width 27 height 18
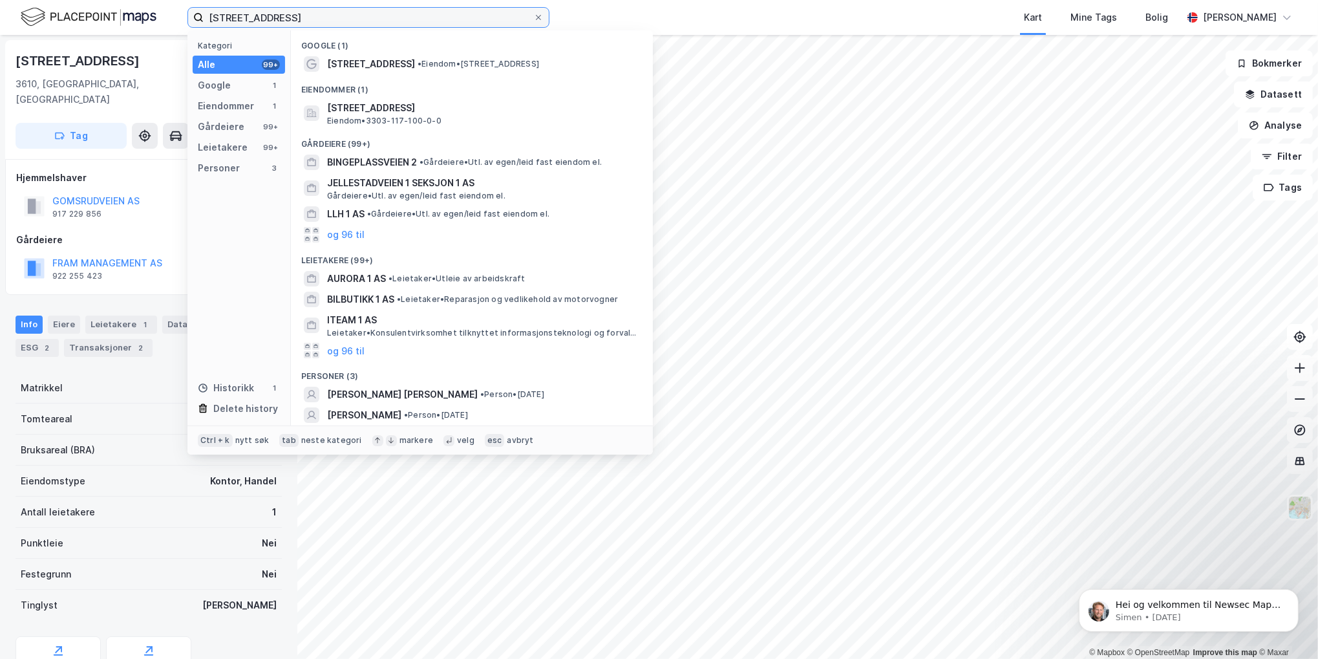
drag, startPoint x: 299, startPoint y: 15, endPoint x: 36, endPoint y: 51, distance: 265.6
click at [34, 51] on div "bingeplassveien 1 Kategori Alle 99+ Google 1 Eiendommer 1 Gårdeiere 99+ Leietak…" at bounding box center [659, 329] width 1318 height 659
paste input "Nygård"
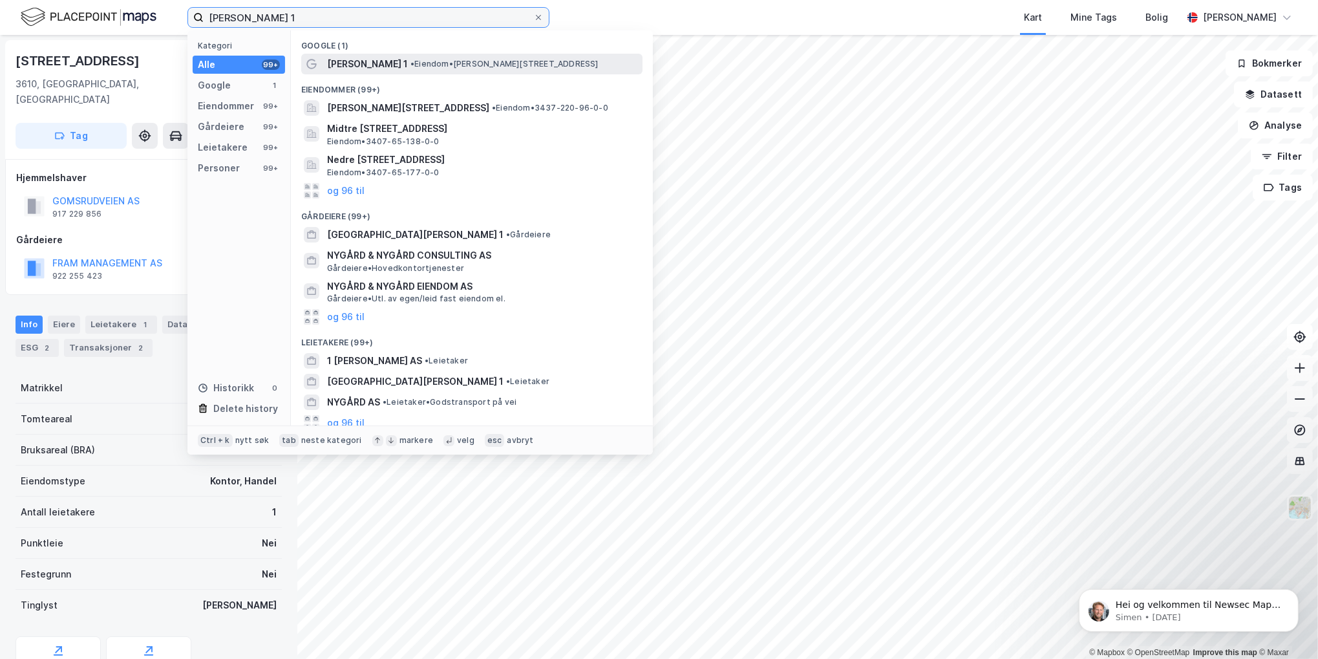
type input "[PERSON_NAME] 1"
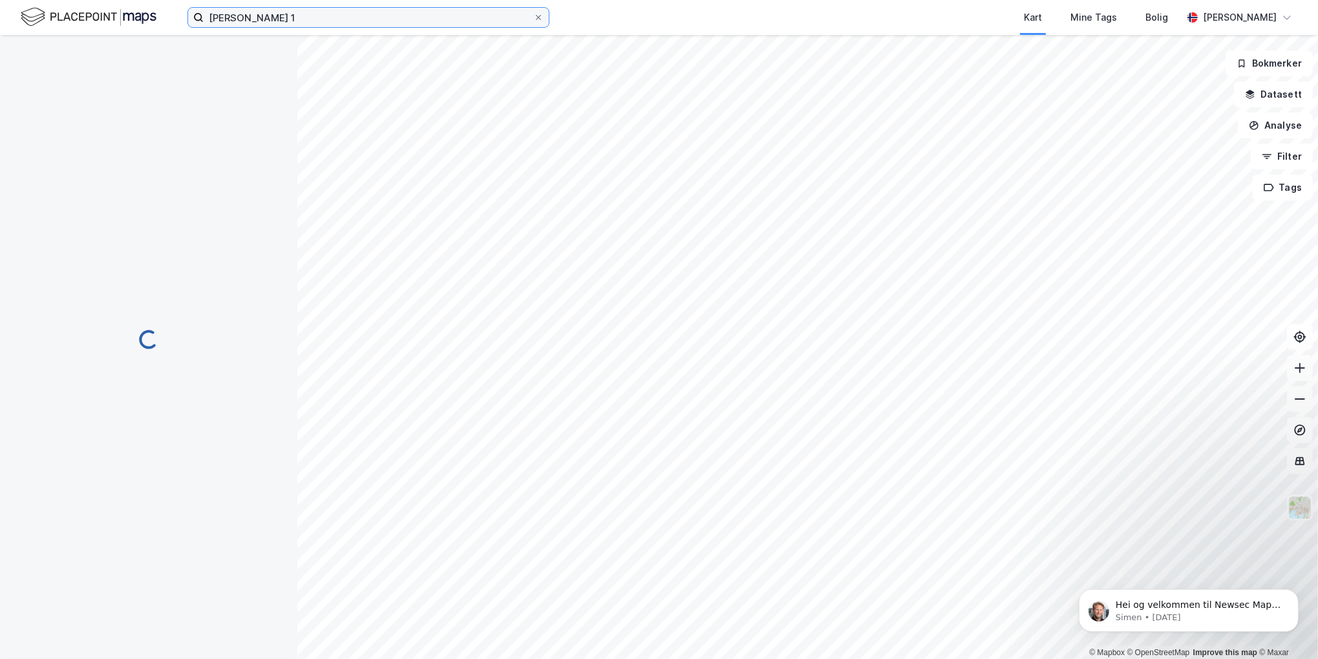
scroll to position [44, 0]
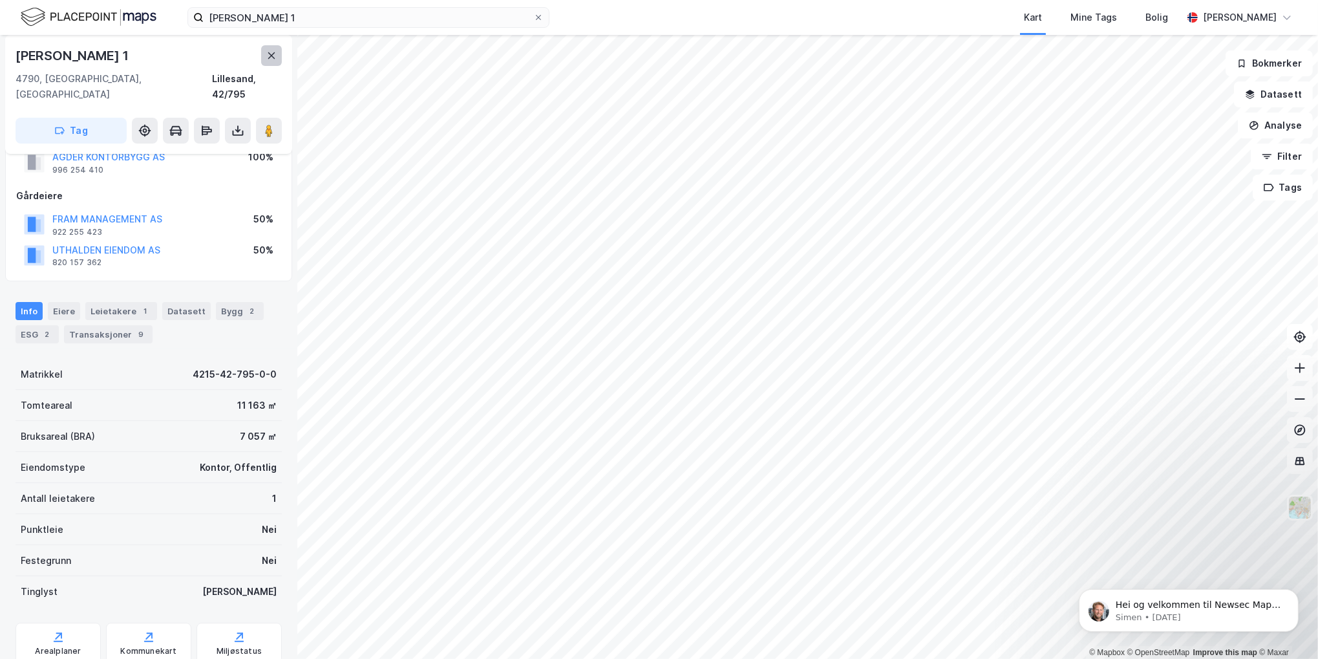
scroll to position [44, 0]
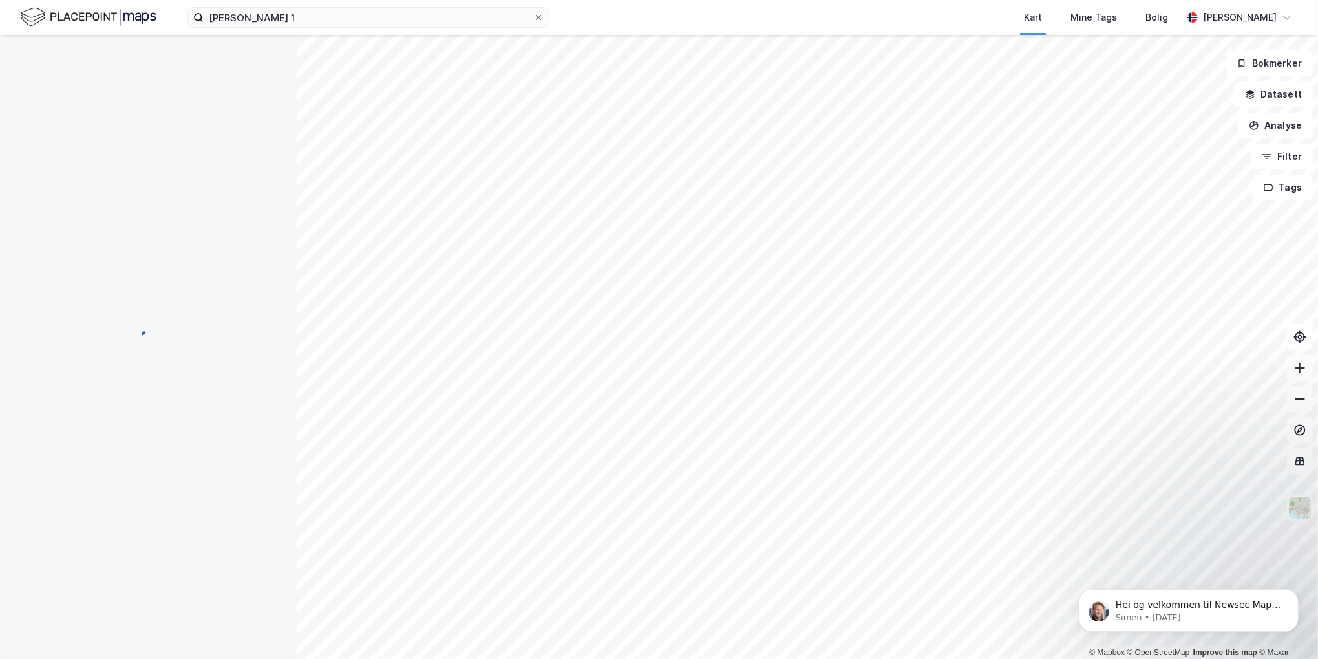
scroll to position [44, 0]
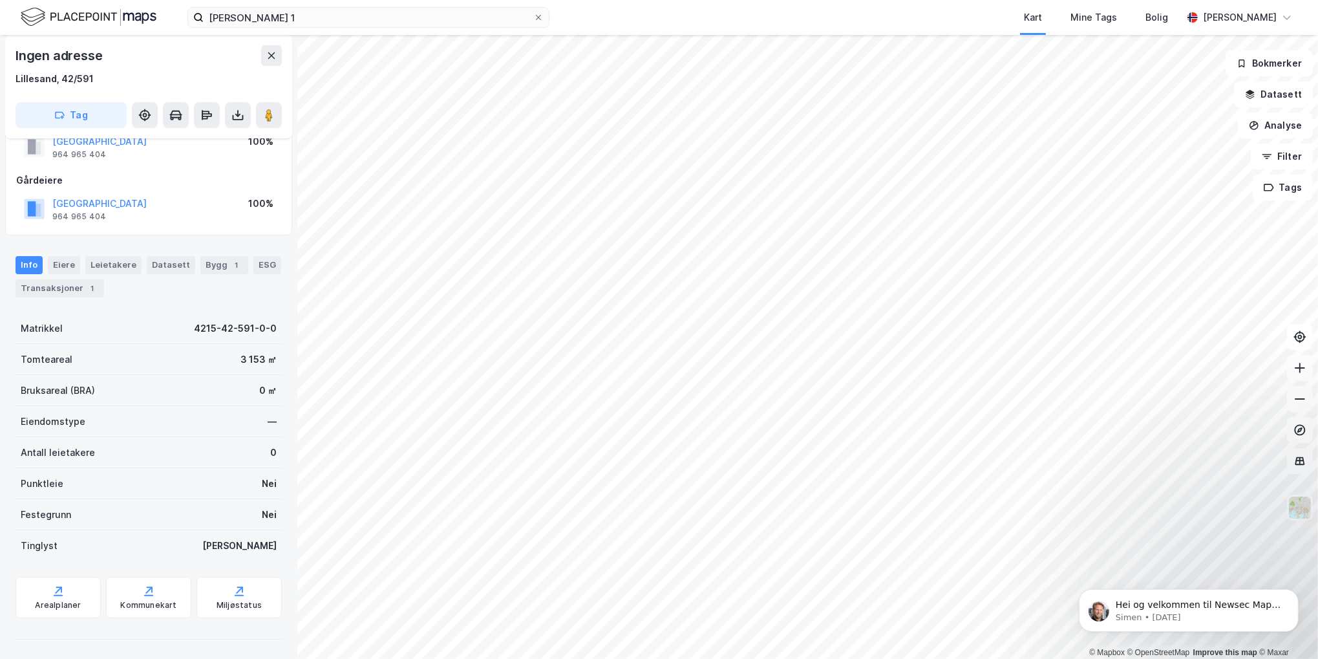
scroll to position [43, 0]
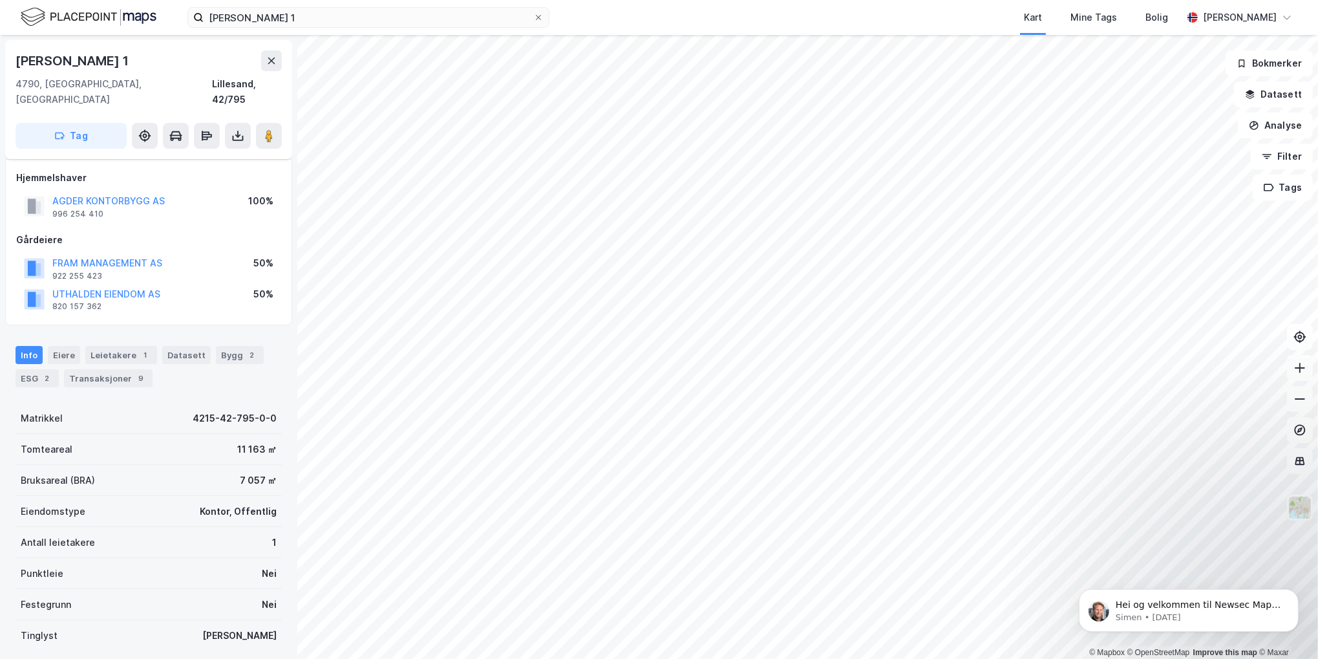
scroll to position [75, 0]
